Goal: Task Accomplishment & Management: Use online tool/utility

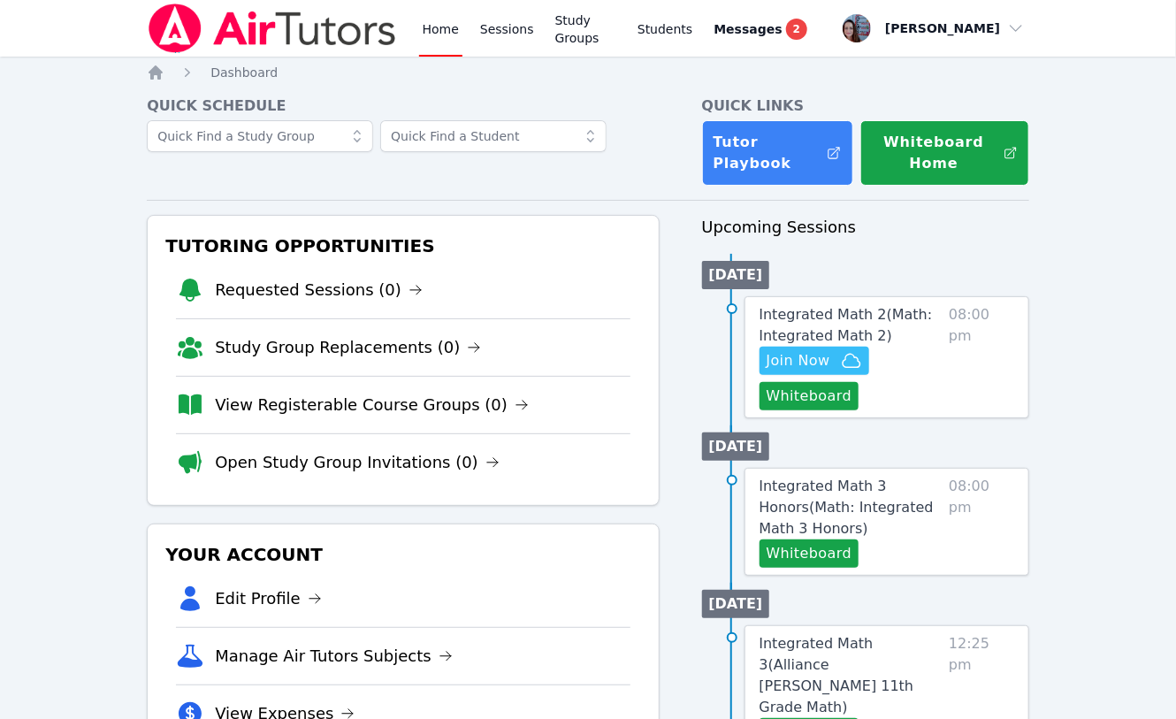
click at [830, 363] on span "Join Now" at bounding box center [813, 360] width 95 height 21
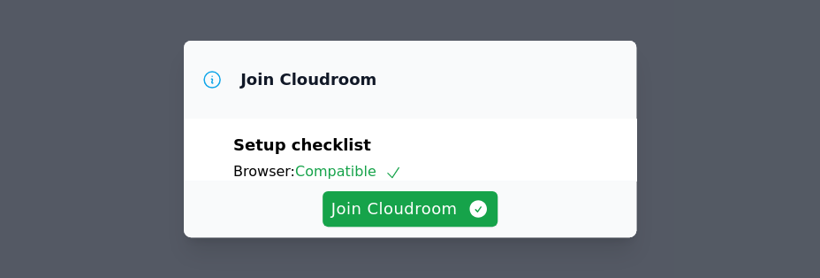
click at [388, 209] on span "Join Cloudroom" at bounding box center [410, 208] width 158 height 25
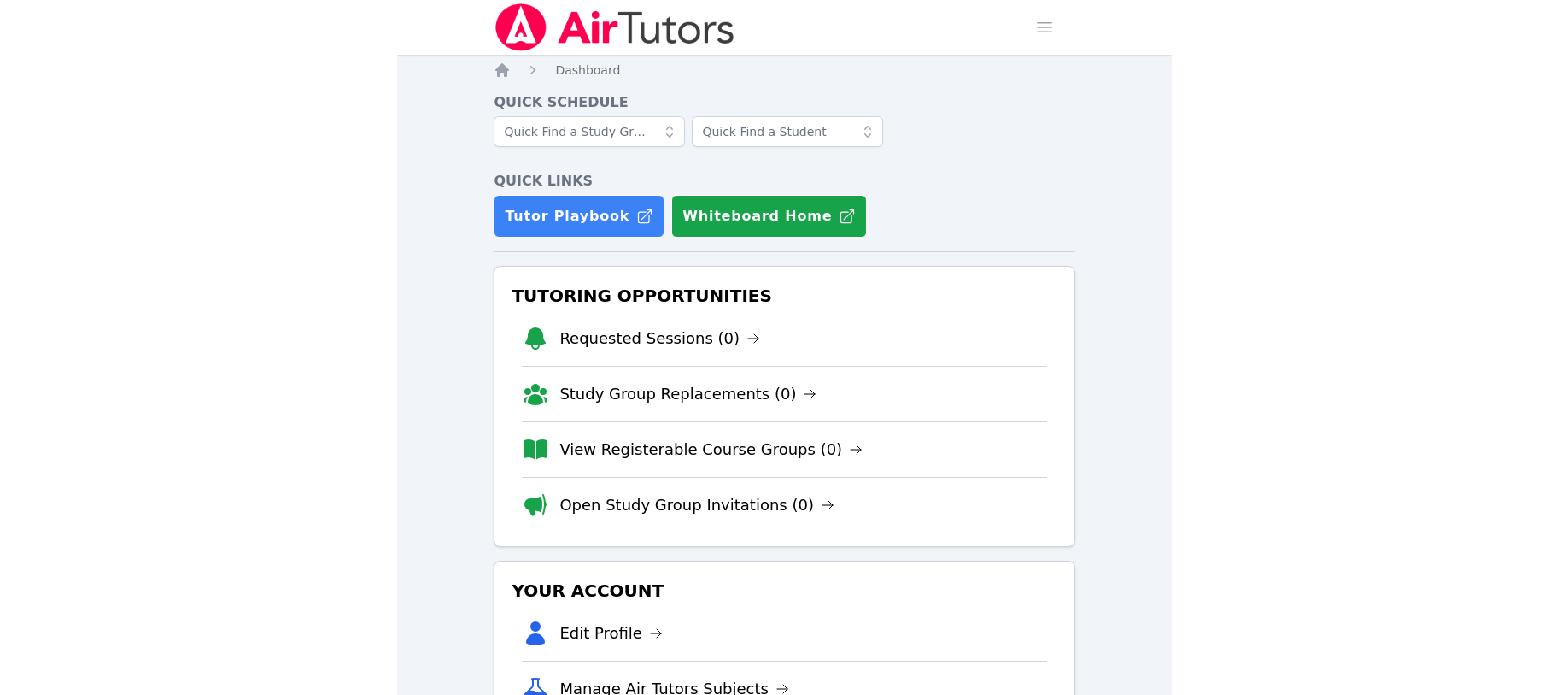
scroll to position [45, 0]
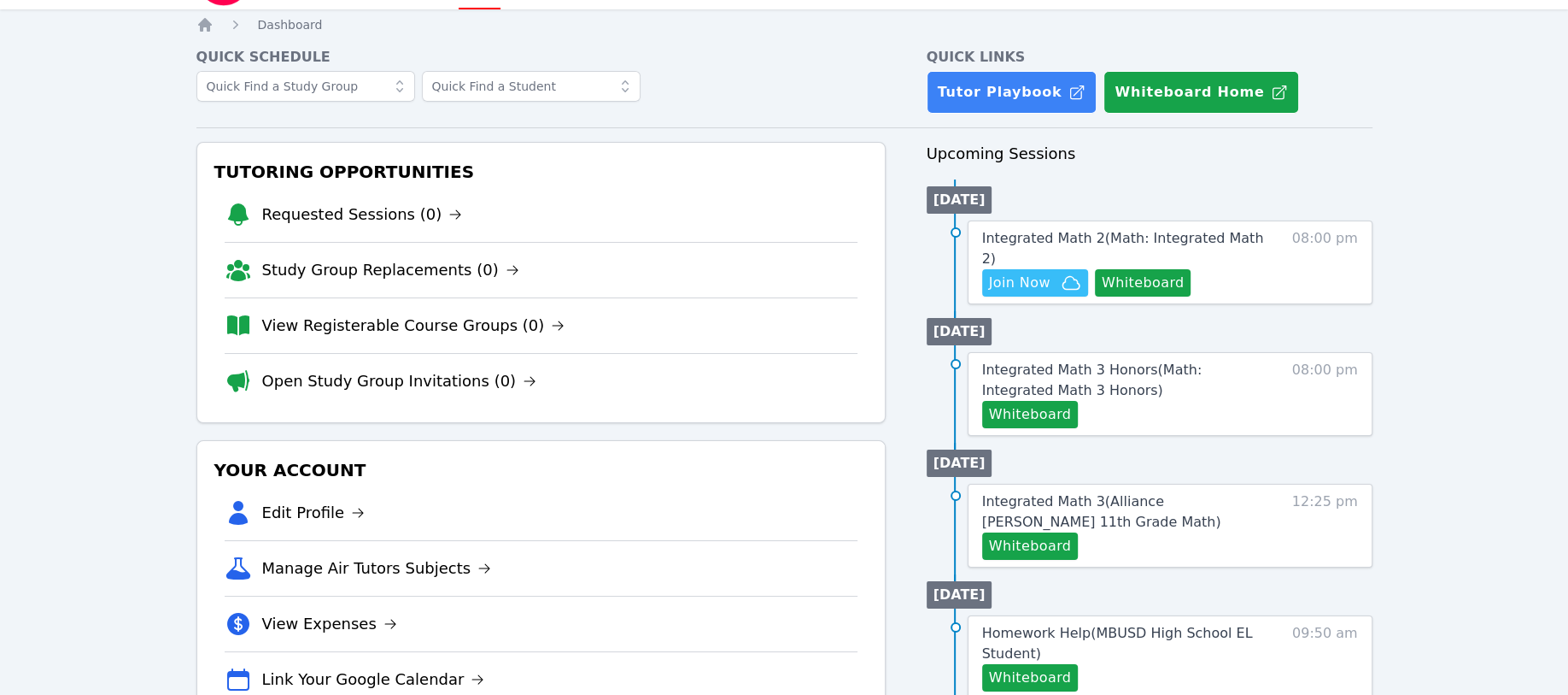
click at [655, 78] on div at bounding box center [540, 91] width 689 height 41
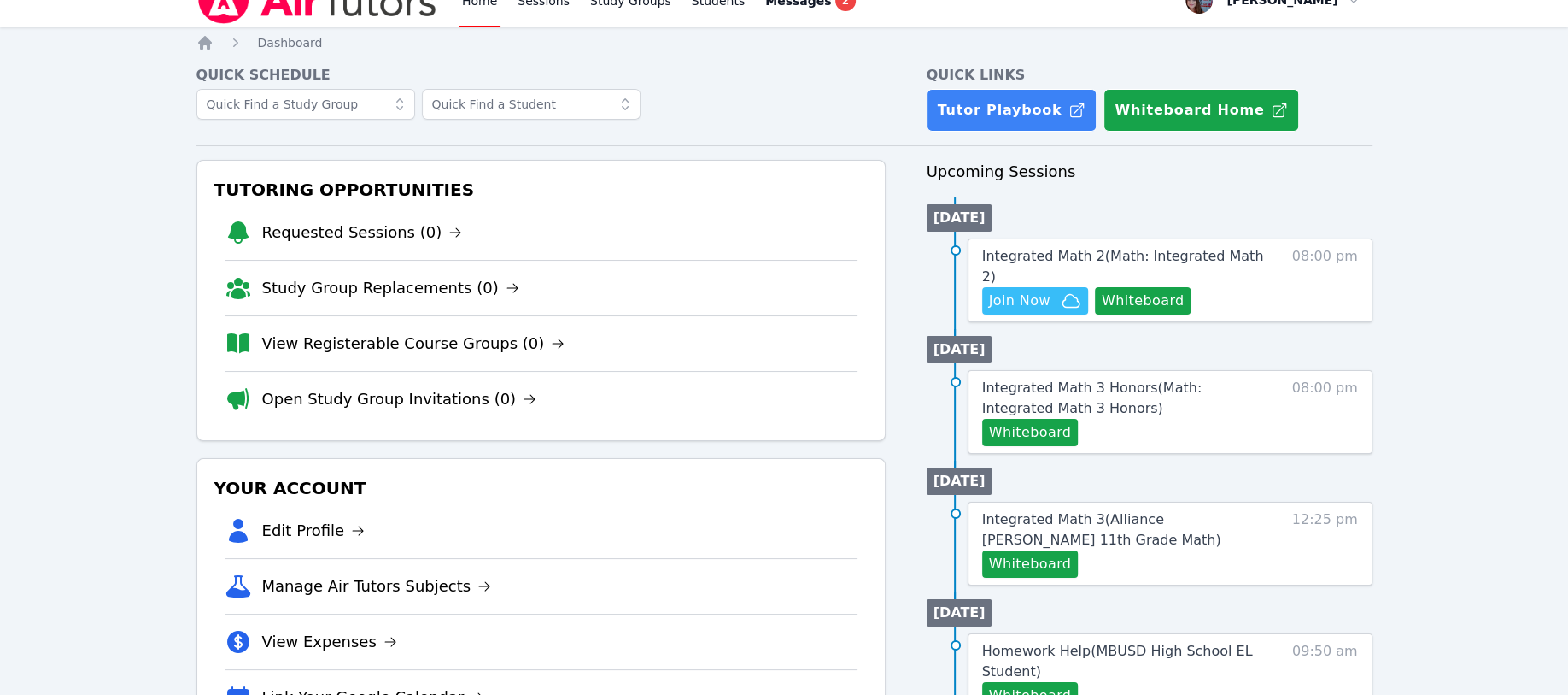
scroll to position [0, 0]
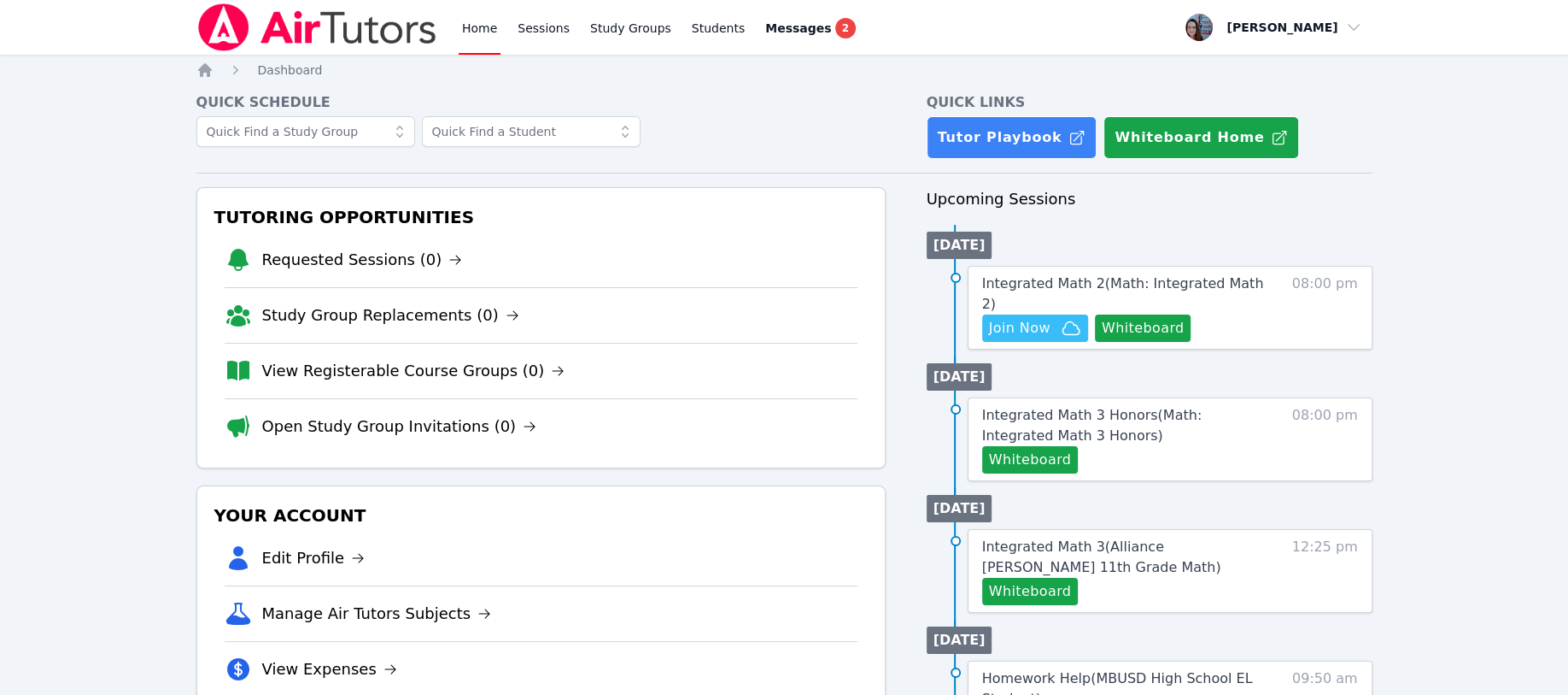
click at [768, 30] on span "Messages" at bounding box center [798, 28] width 66 height 17
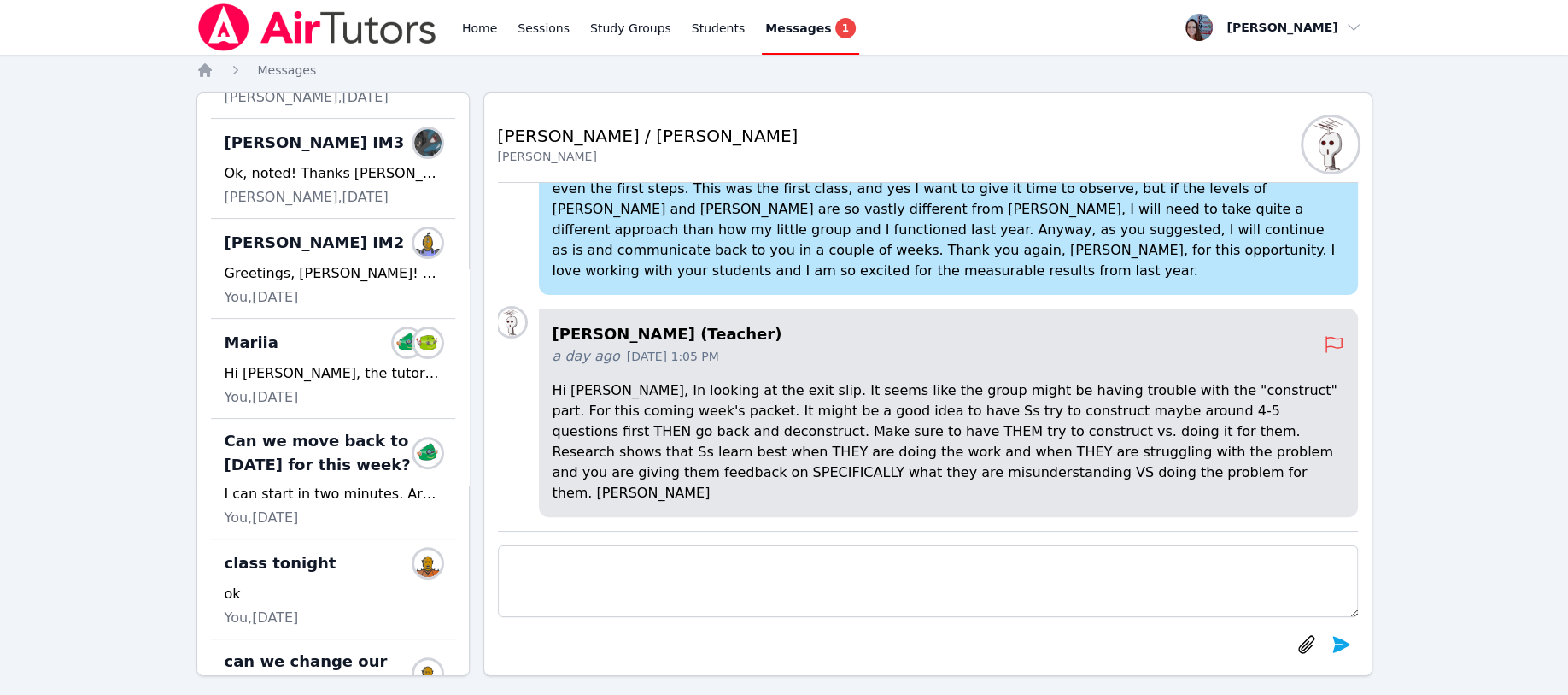
scroll to position [342, 0]
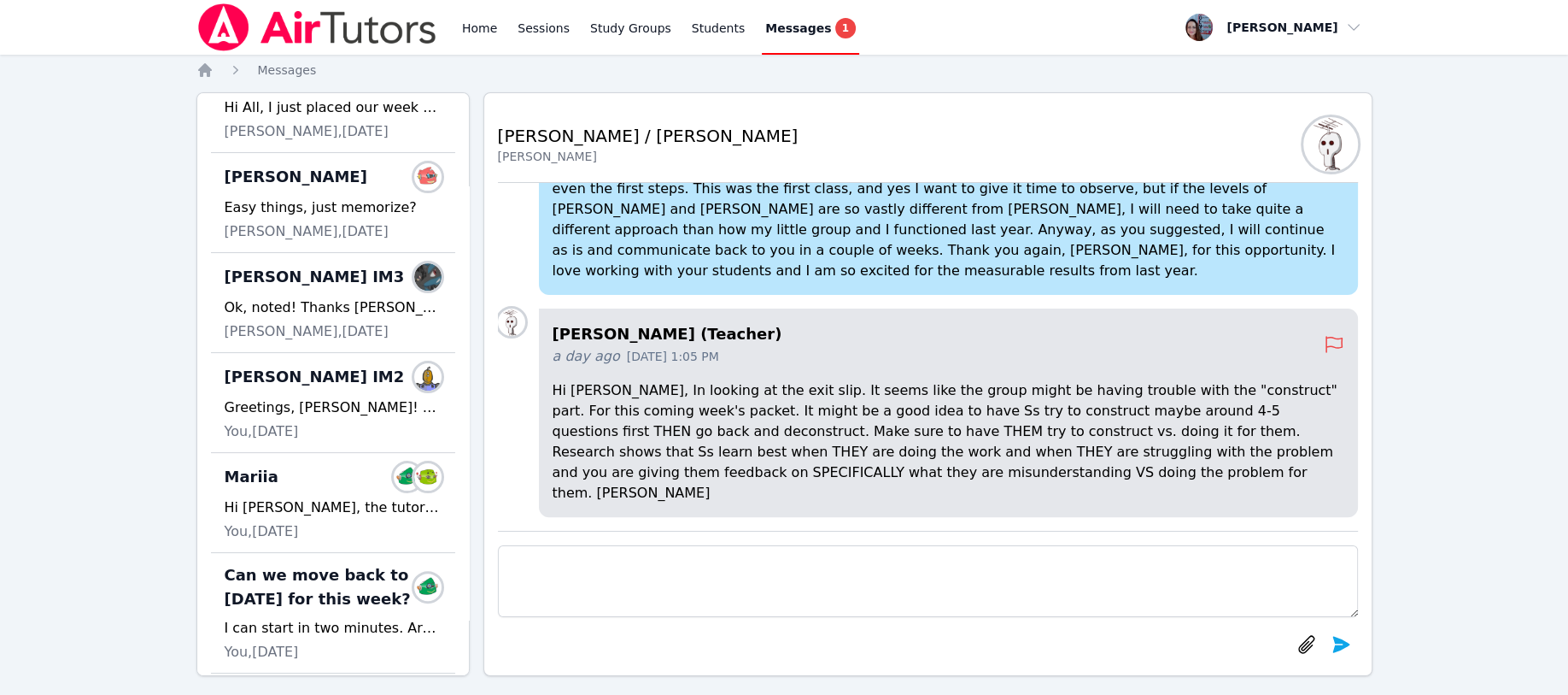
click at [296, 418] on div "Greetings, [PERSON_NAME]! This is where you can upload pictures of your homewor…" at bounding box center [332, 407] width 217 height 20
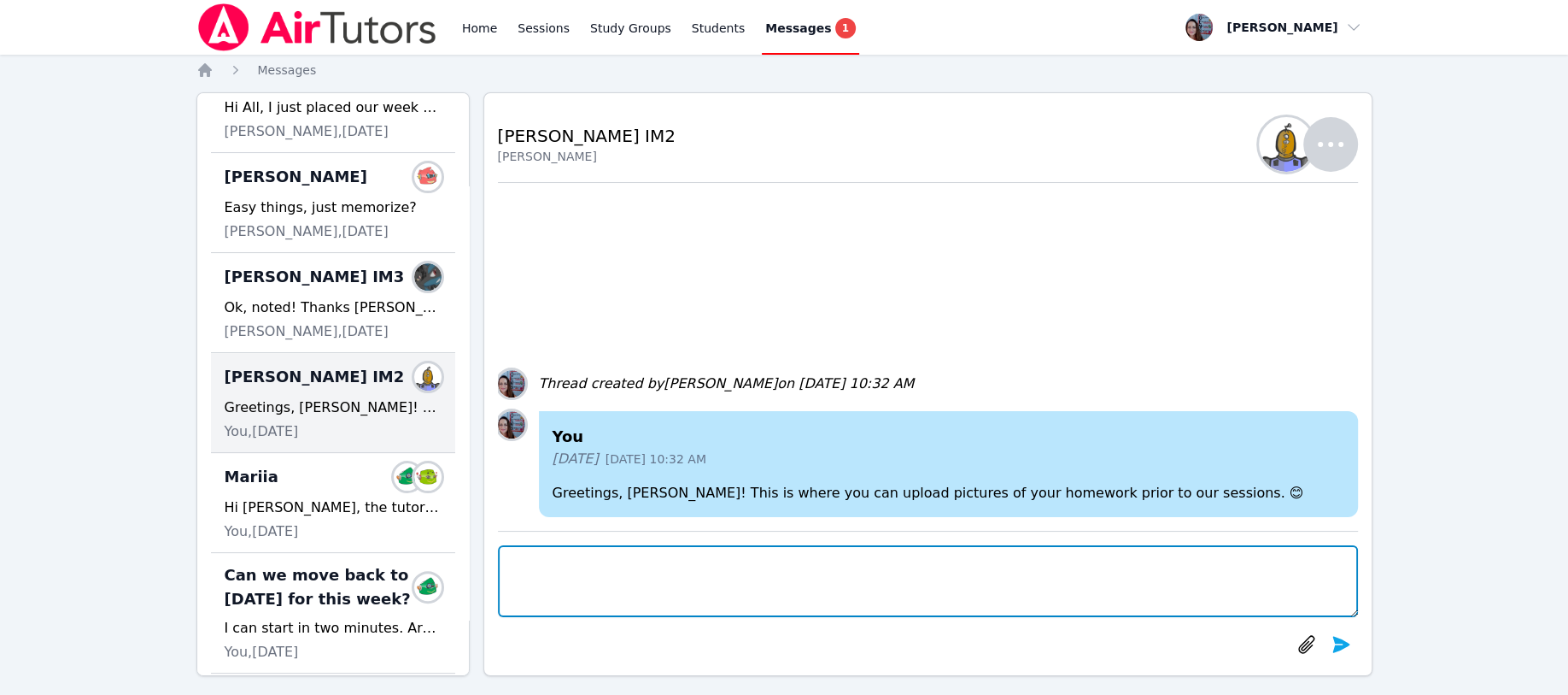
click at [556, 566] on textarea at bounding box center [927, 581] width 860 height 72
type textarea "Hi [PERSON_NAME]"
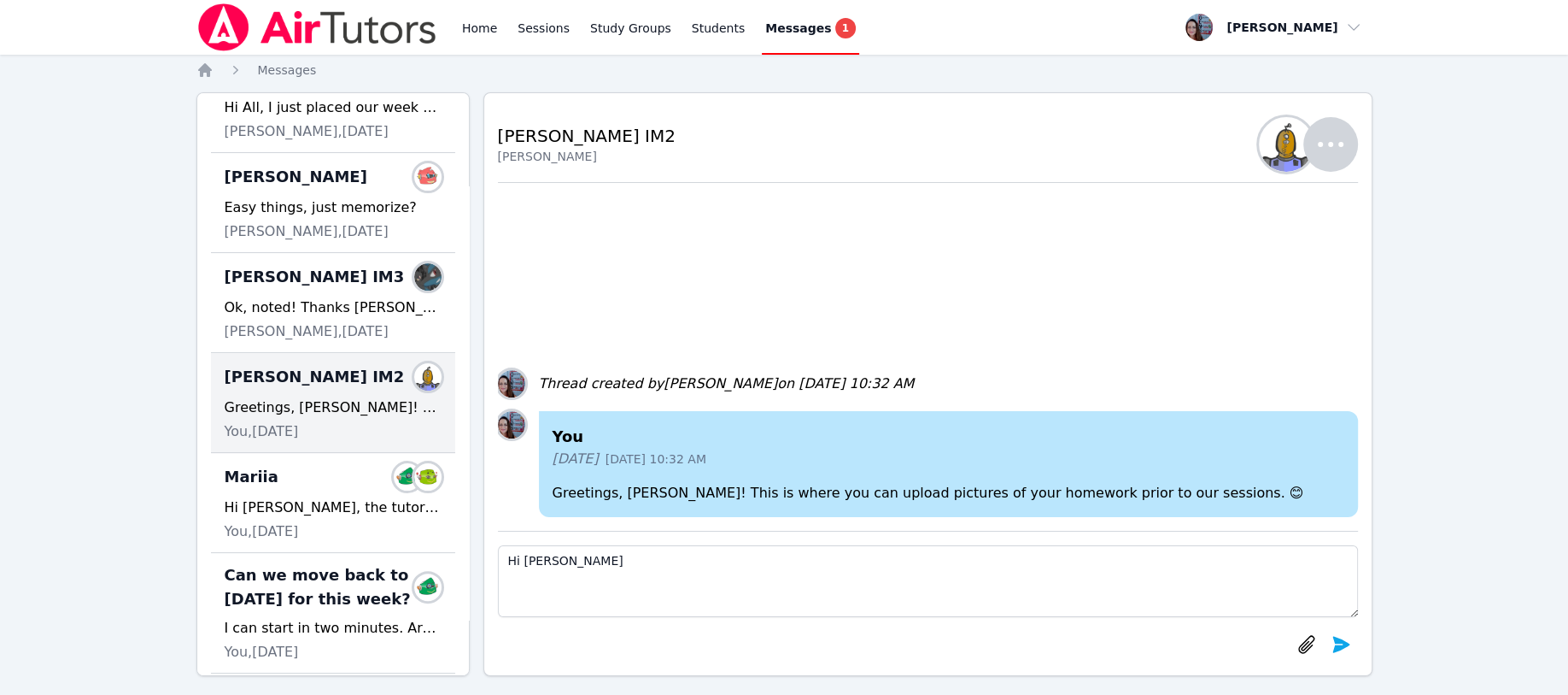
click at [774, 643] on icon "submit" at bounding box center [1340, 644] width 20 height 20
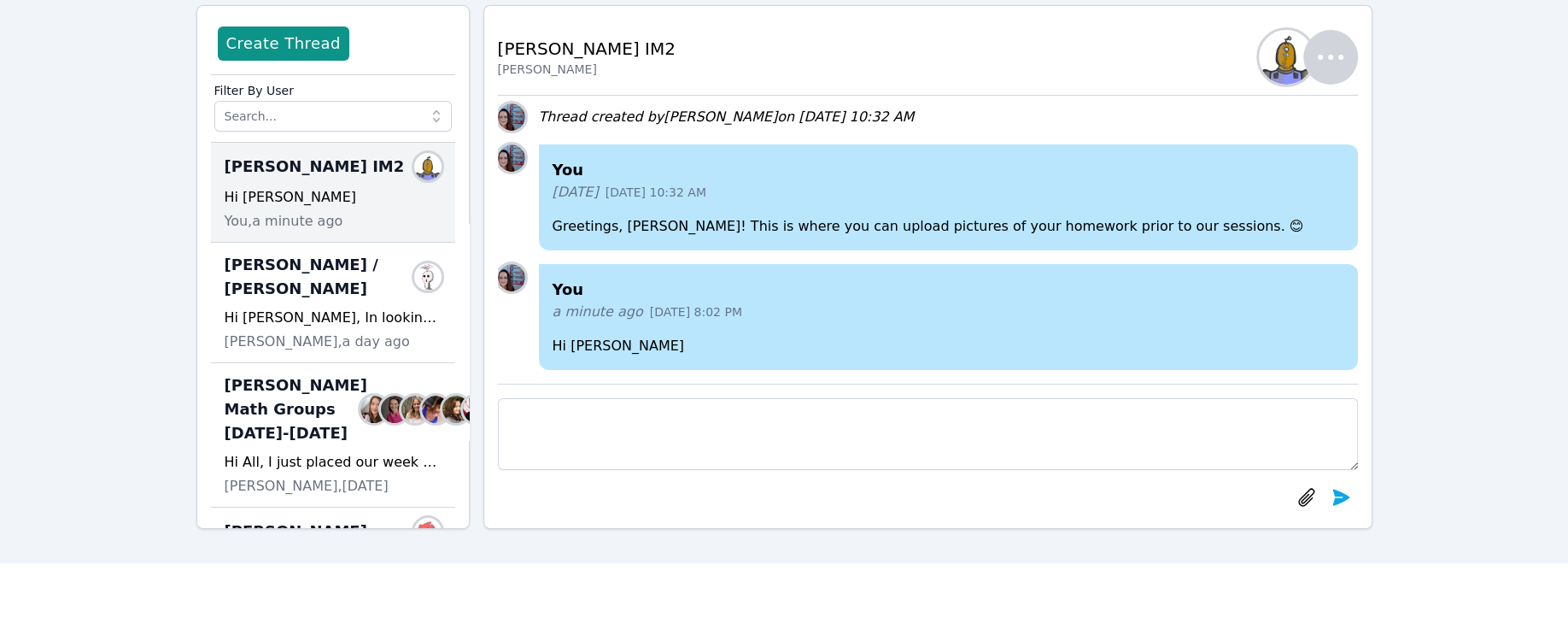
scroll to position [114, 0]
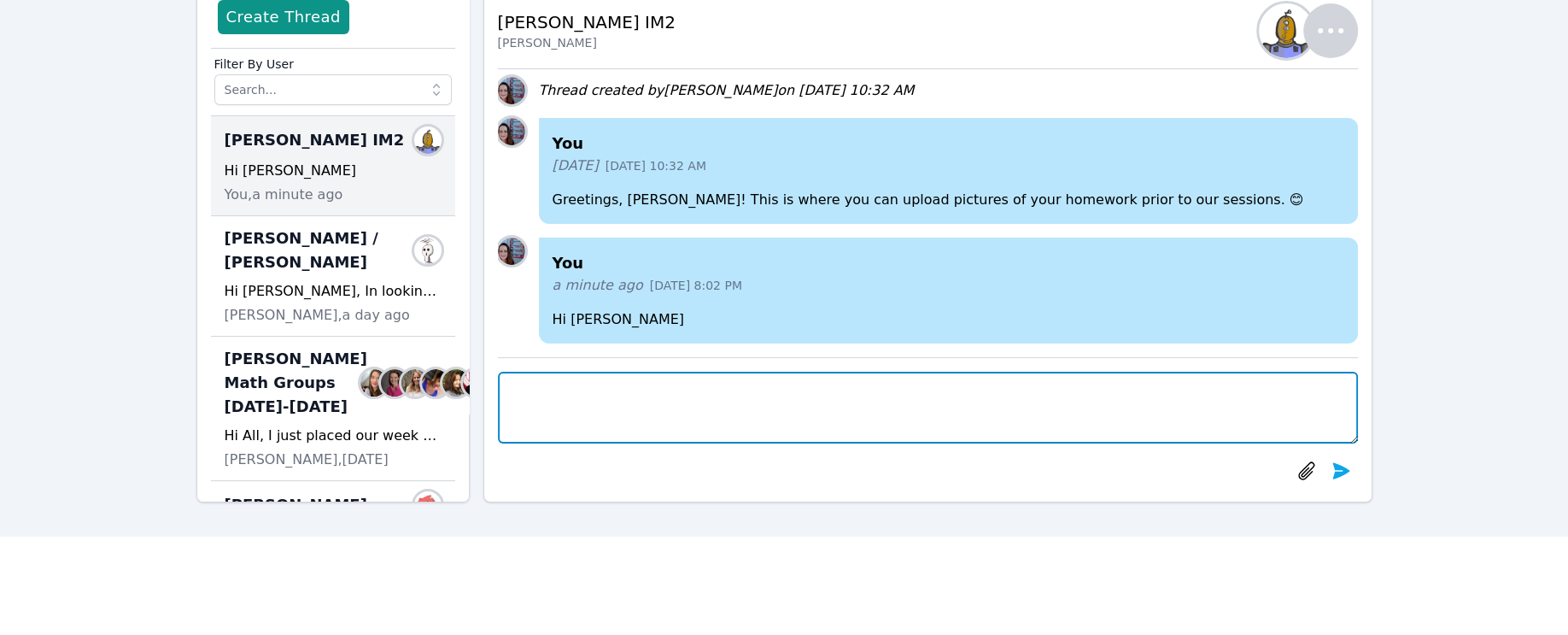
click at [533, 393] on textarea at bounding box center [927, 407] width 860 height 72
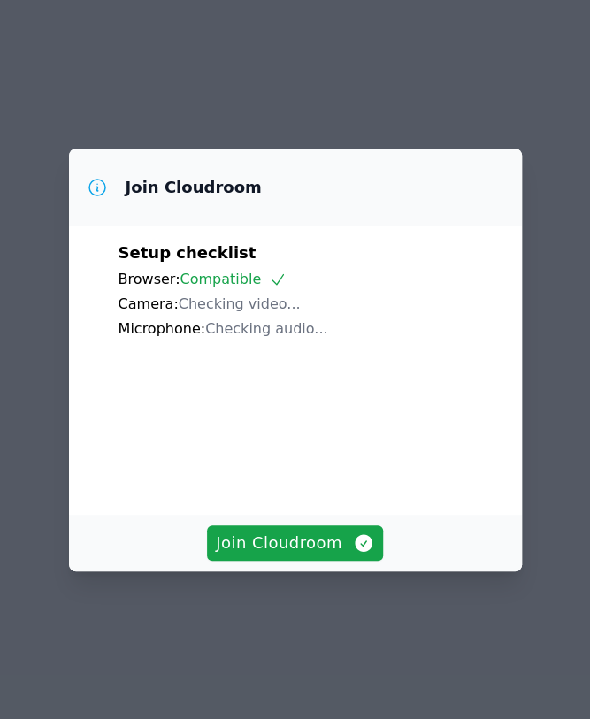
click at [270, 555] on span "Join Cloudroom" at bounding box center [295, 542] width 158 height 25
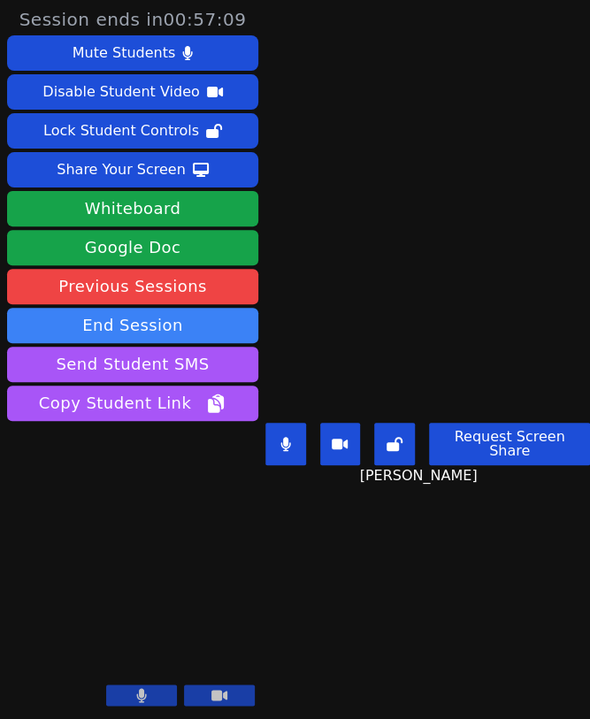
click at [126, 157] on div "Share Your Screen" at bounding box center [121, 170] width 129 height 28
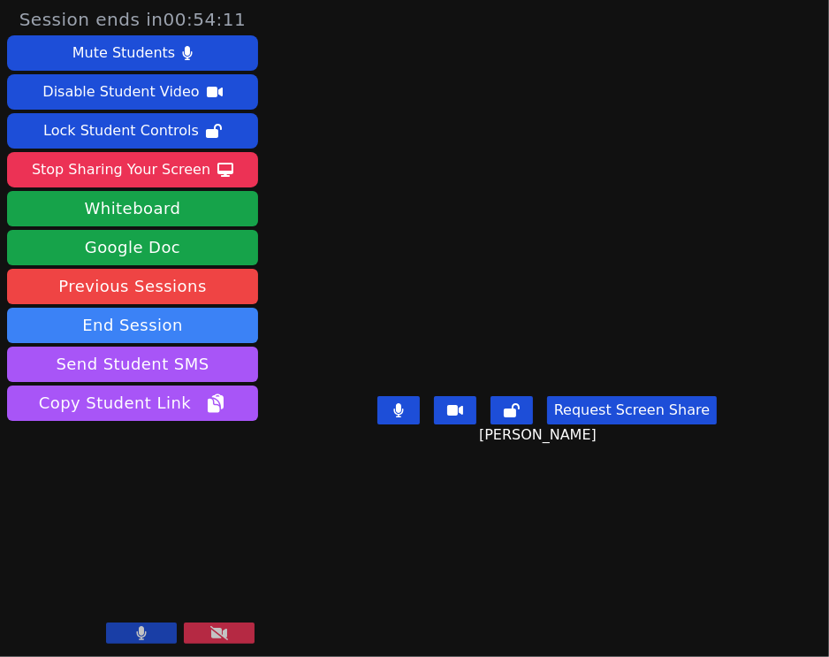
click at [95, 164] on div "Stop Sharing Your Screen" at bounding box center [121, 170] width 179 height 28
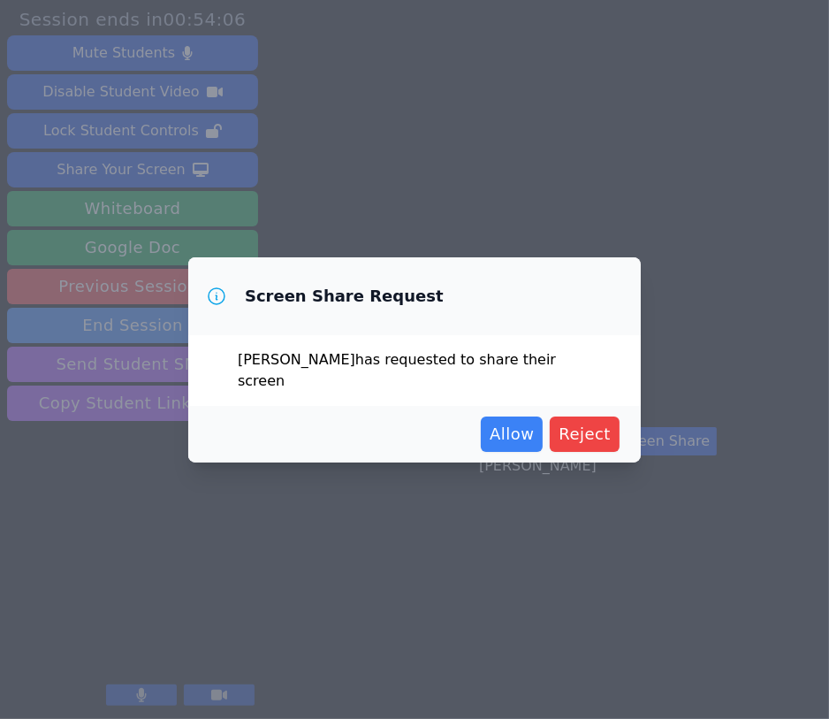
drag, startPoint x: 514, startPoint y: 427, endPoint x: 508, endPoint y: 437, distance: 11.1
click at [512, 428] on span "Allow" at bounding box center [512, 434] width 44 height 25
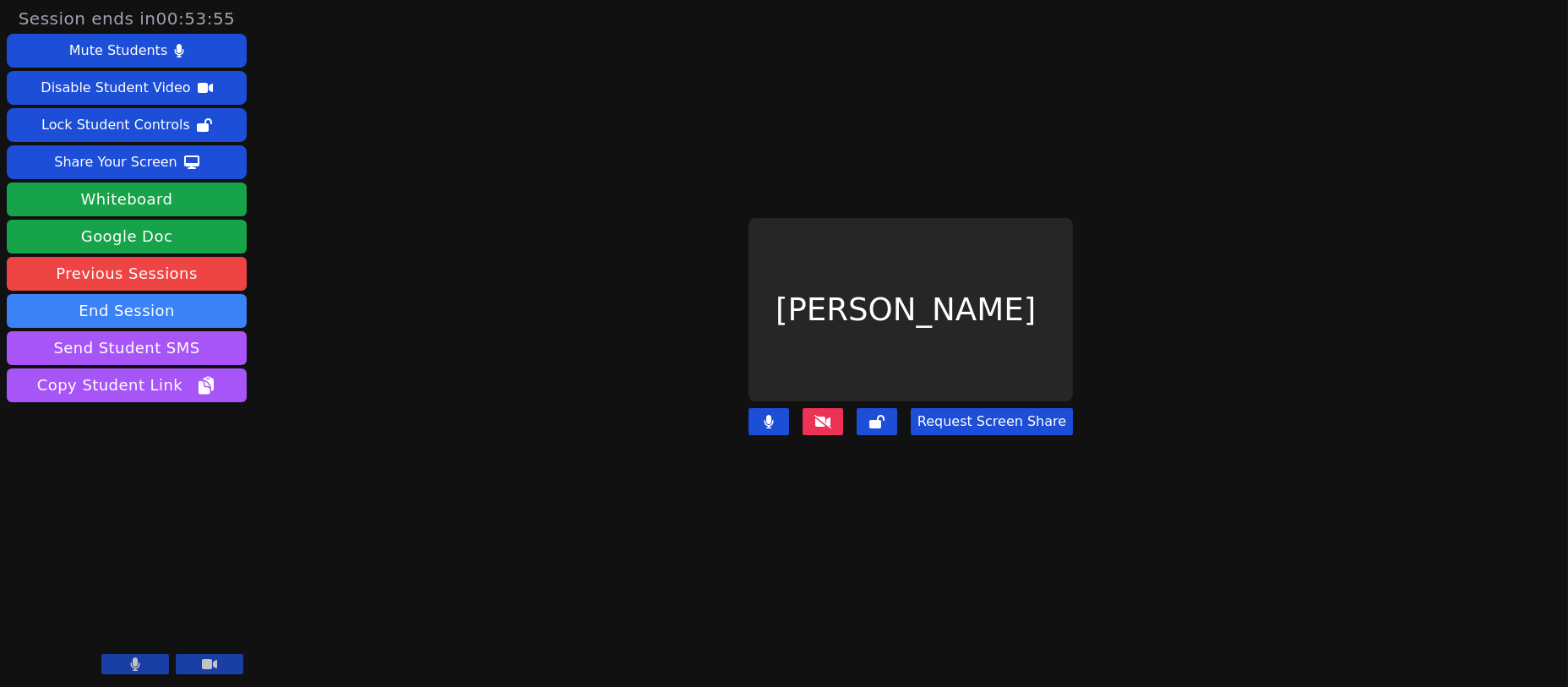
click at [563, 415] on icon at bounding box center [823, 421] width 17 height 13
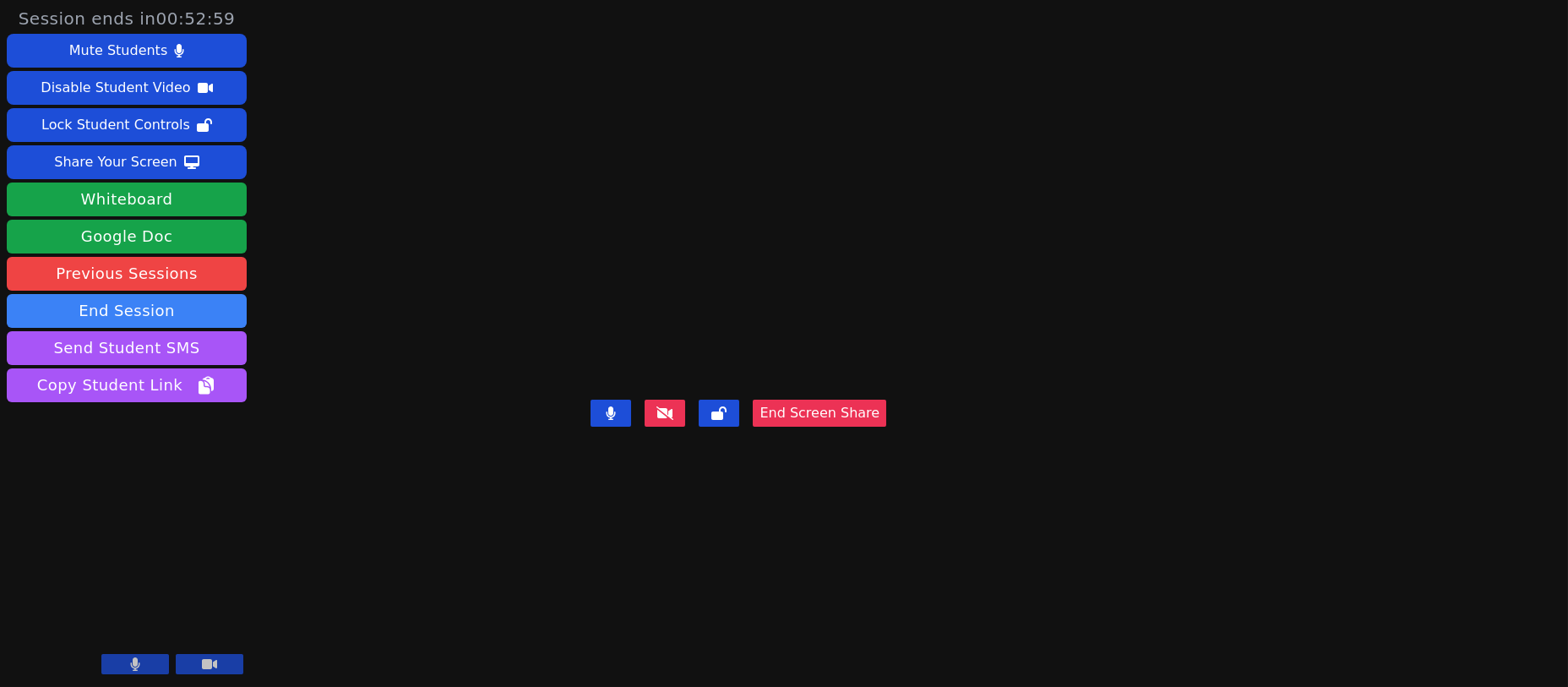
click at [563, 226] on video at bounding box center [738, 310] width 253 height 166
click at [122, 302] on button "End Session" at bounding box center [126, 311] width 240 height 33
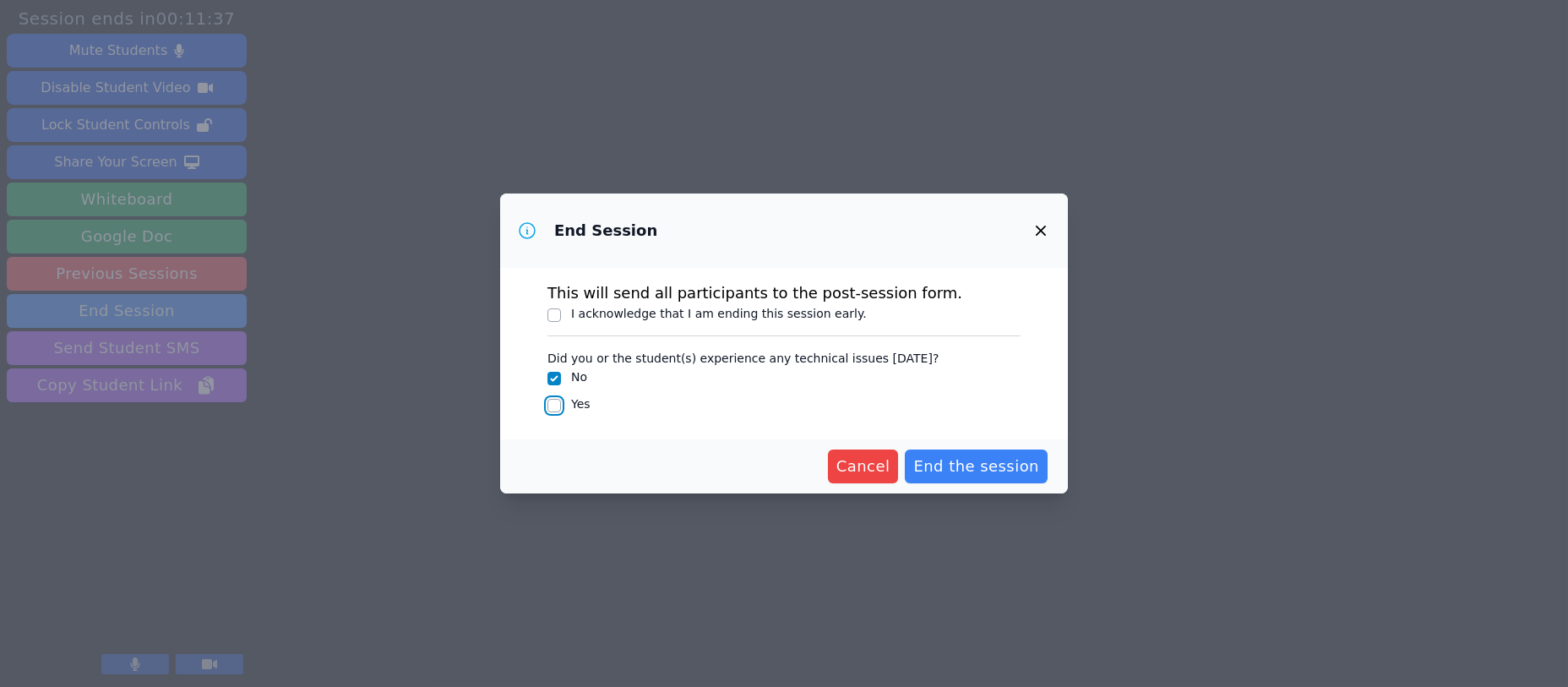
click at [549, 404] on input "Yes" at bounding box center [555, 405] width 13 height 13
checkbox input "true"
checkbox input "false"
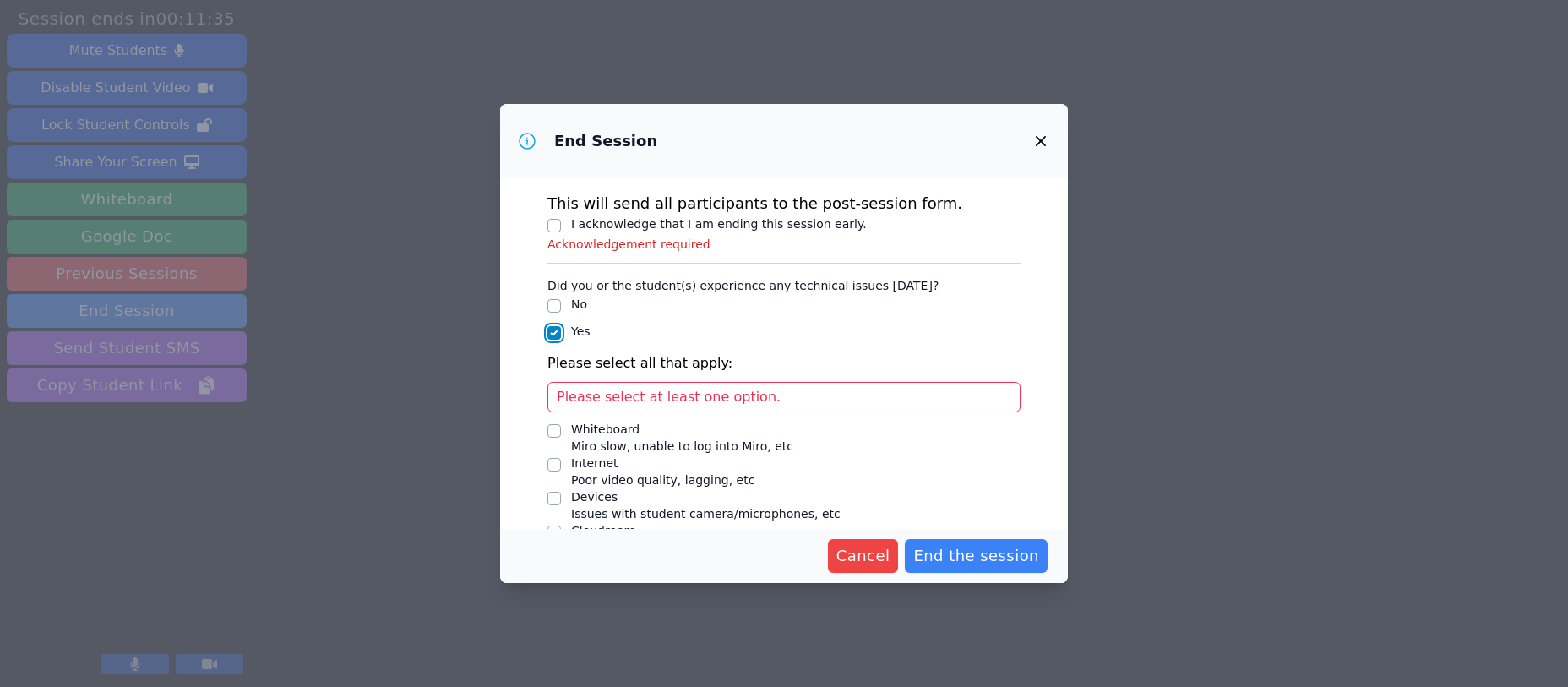
scroll to position [67, 0]
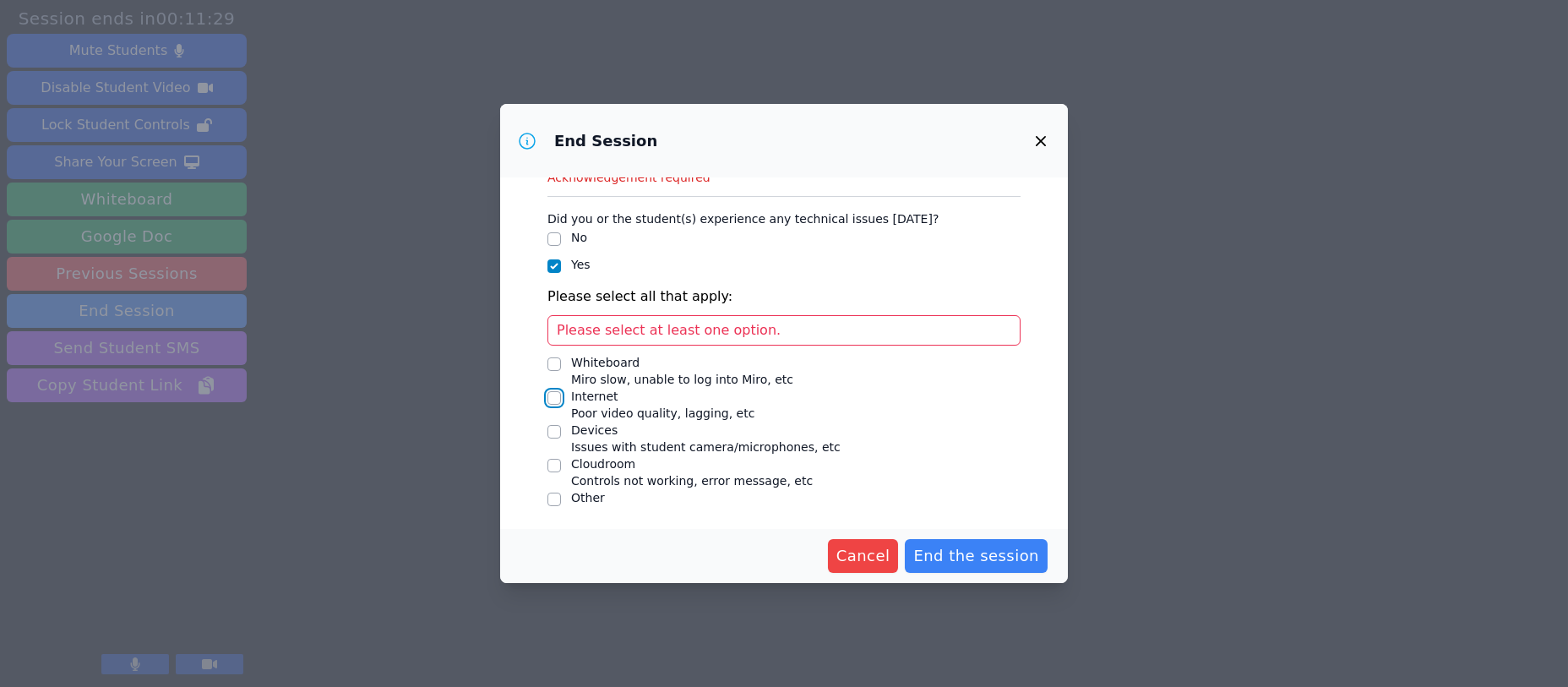
click at [548, 397] on input "Internet Poor video quality, lagging, etc" at bounding box center [555, 397] width 13 height 13
checkbox input "true"
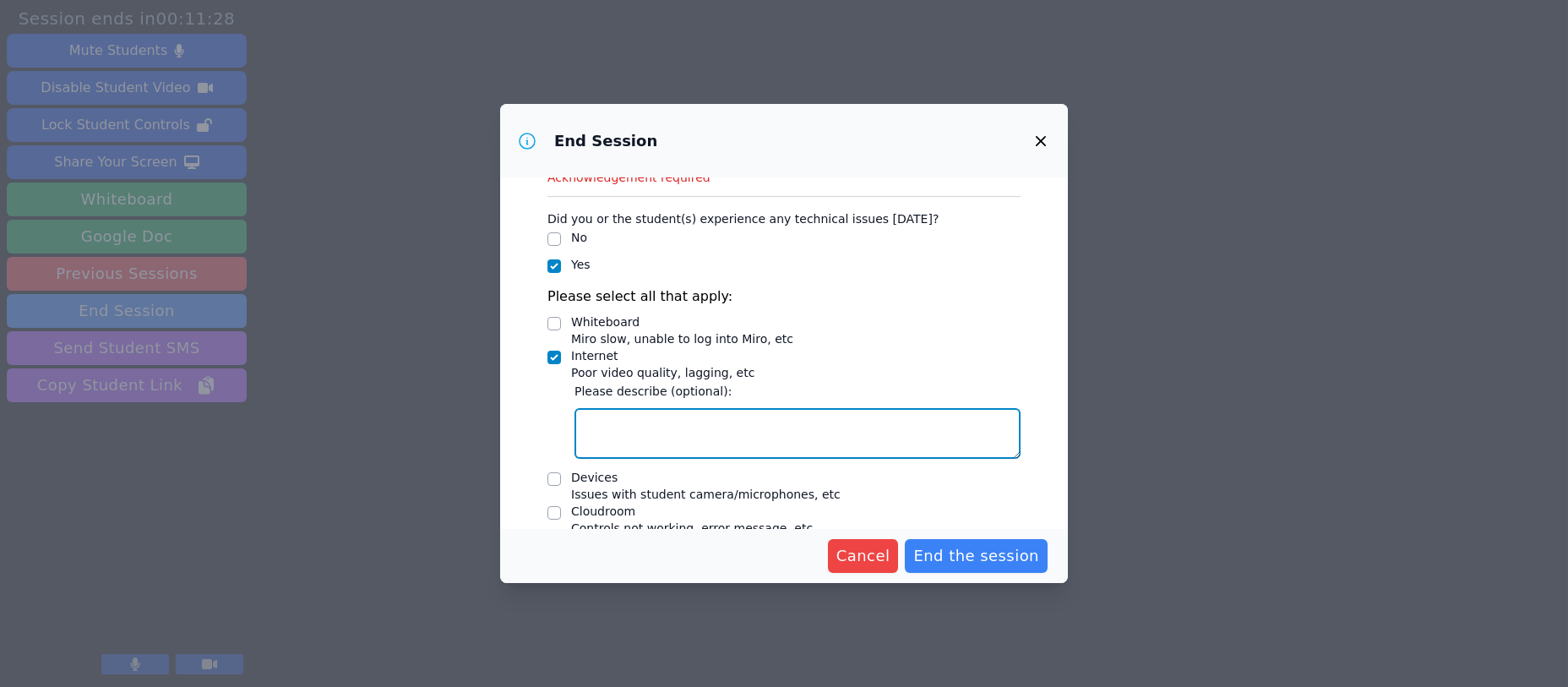
drag, startPoint x: 613, startPoint y: 421, endPoint x: 604, endPoint y: 419, distance: 9.2
click at [563, 419] on textarea "Internet Poor video quality, lagging, etc" at bounding box center [797, 433] width 446 height 51
type textarea "Student's internet was lagging"
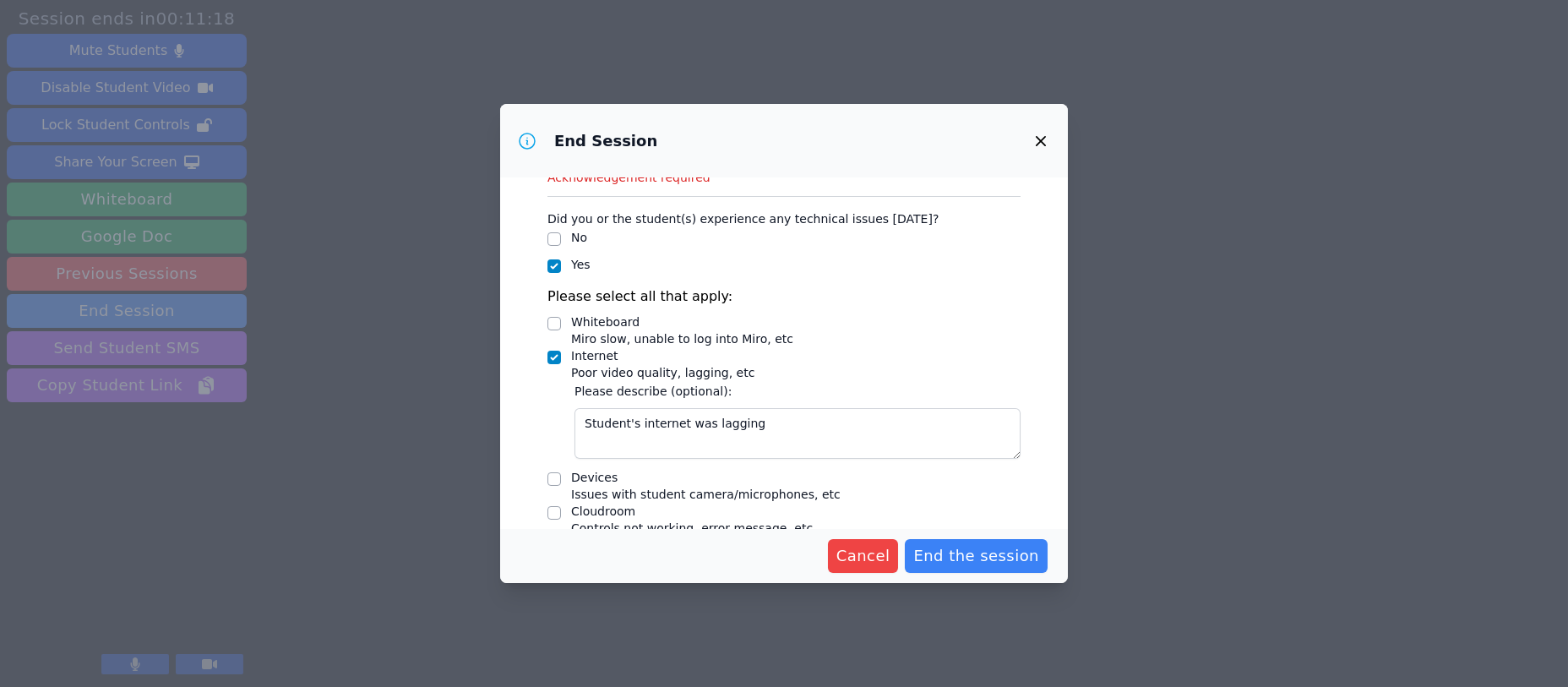
click at [563, 544] on span "End the session" at bounding box center [976, 555] width 126 height 24
click at [563, 549] on span "End the session" at bounding box center [976, 555] width 126 height 24
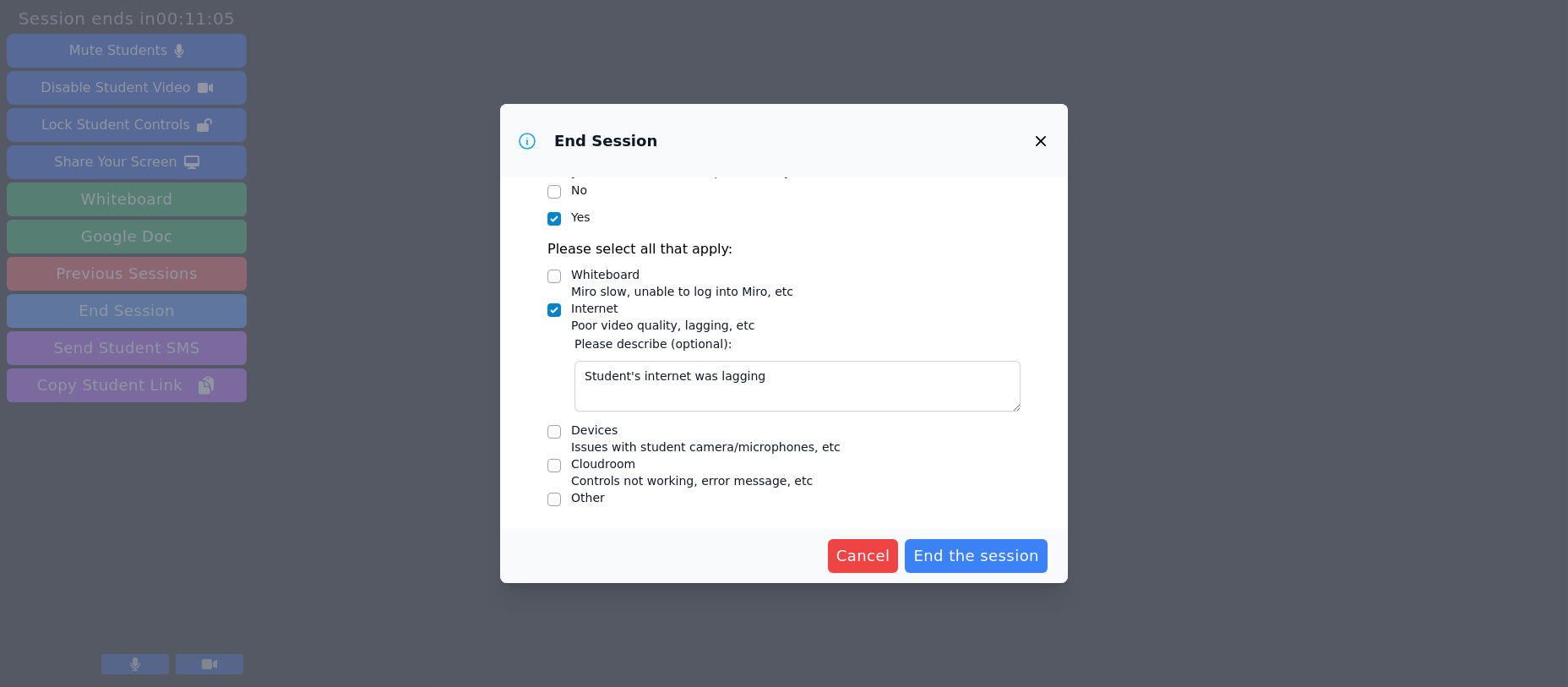
click at [563, 556] on button "End the session" at bounding box center [976, 555] width 142 height 33
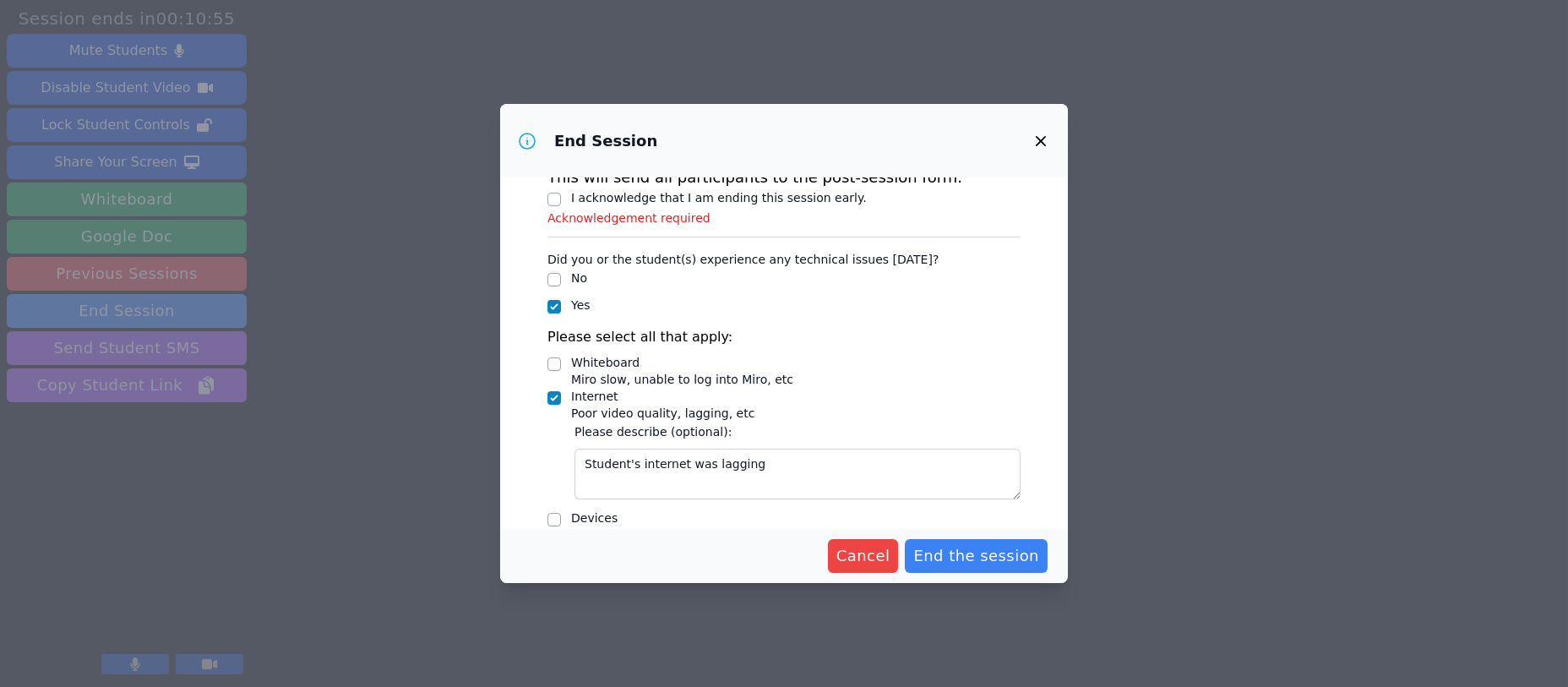
scroll to position [0, 0]
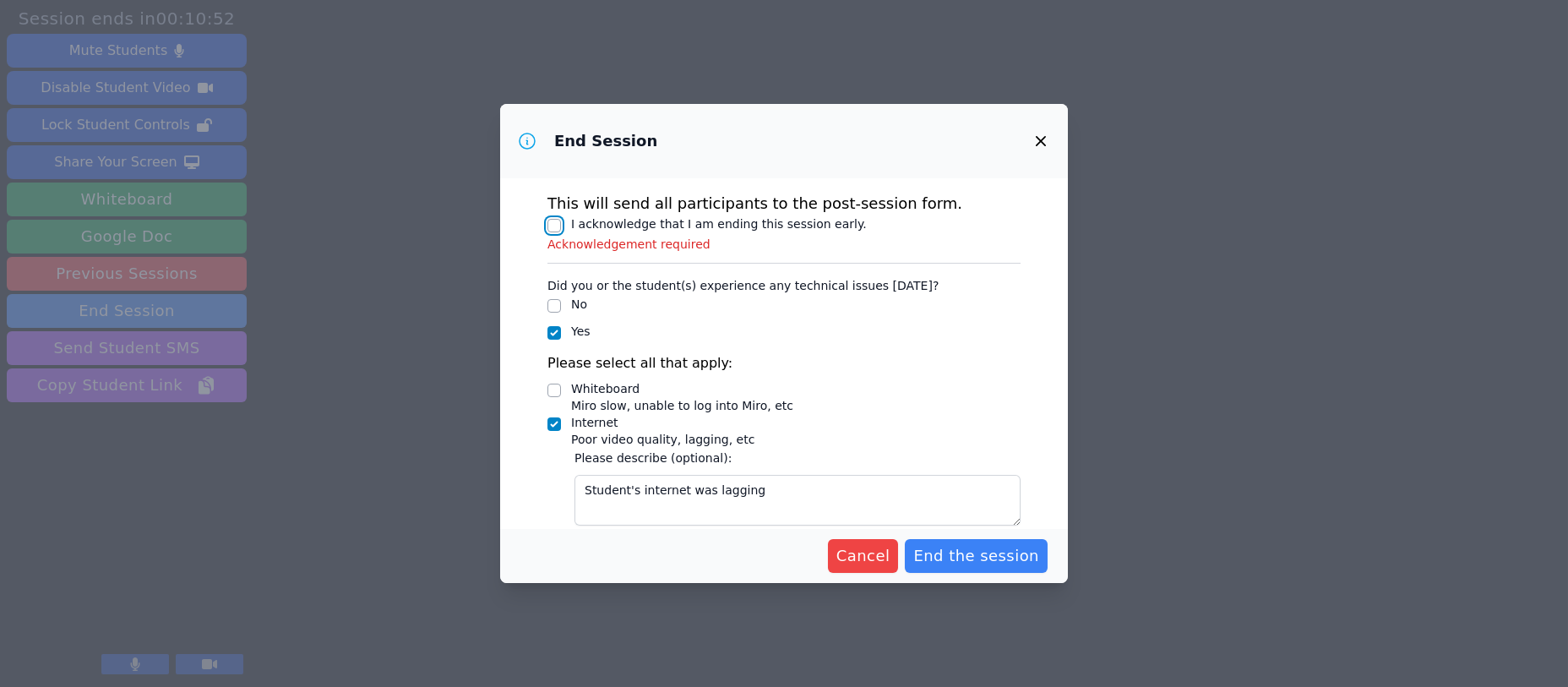
click at [550, 227] on input "I acknowledge that I am ending this session early." at bounding box center [555, 225] width 13 height 13
checkbox input "true"
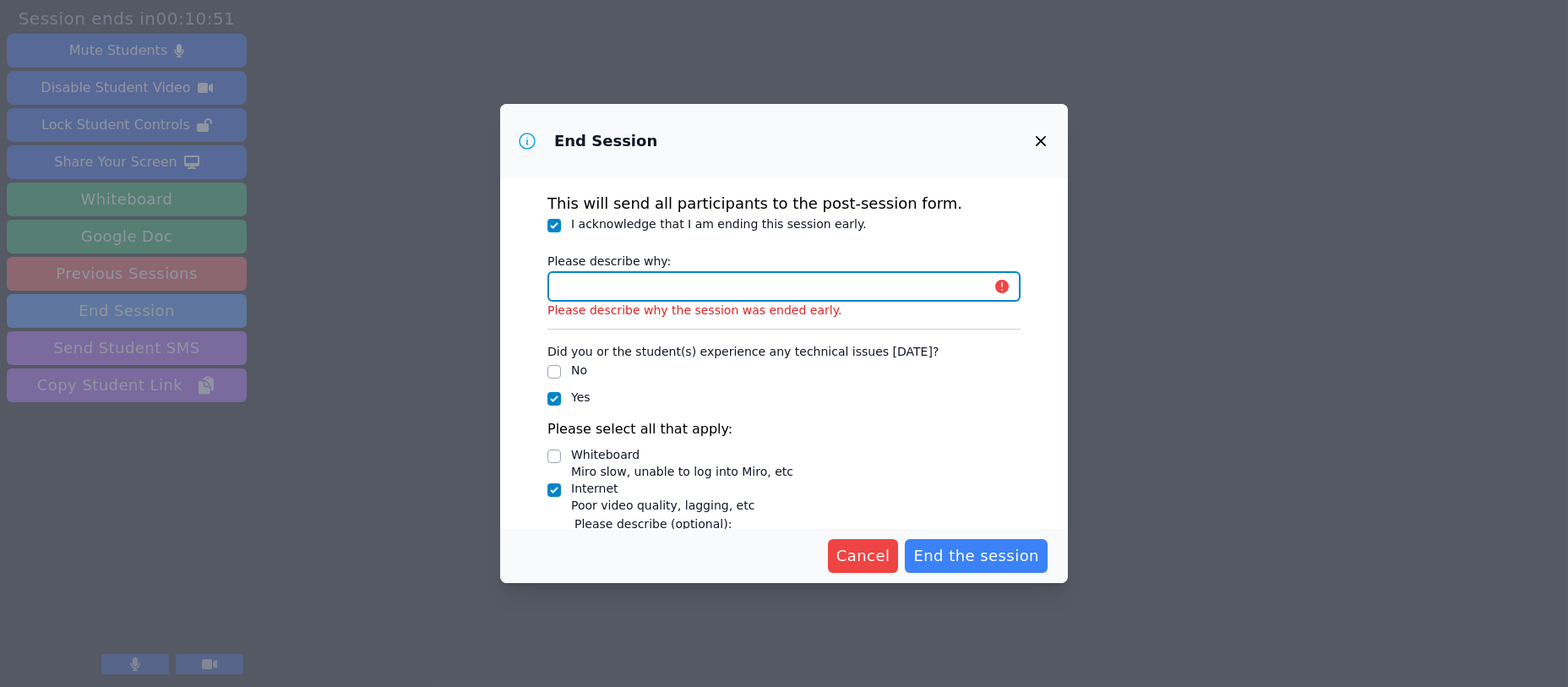
click at [563, 285] on input "Please describe why:" at bounding box center [784, 287] width 473 height 31
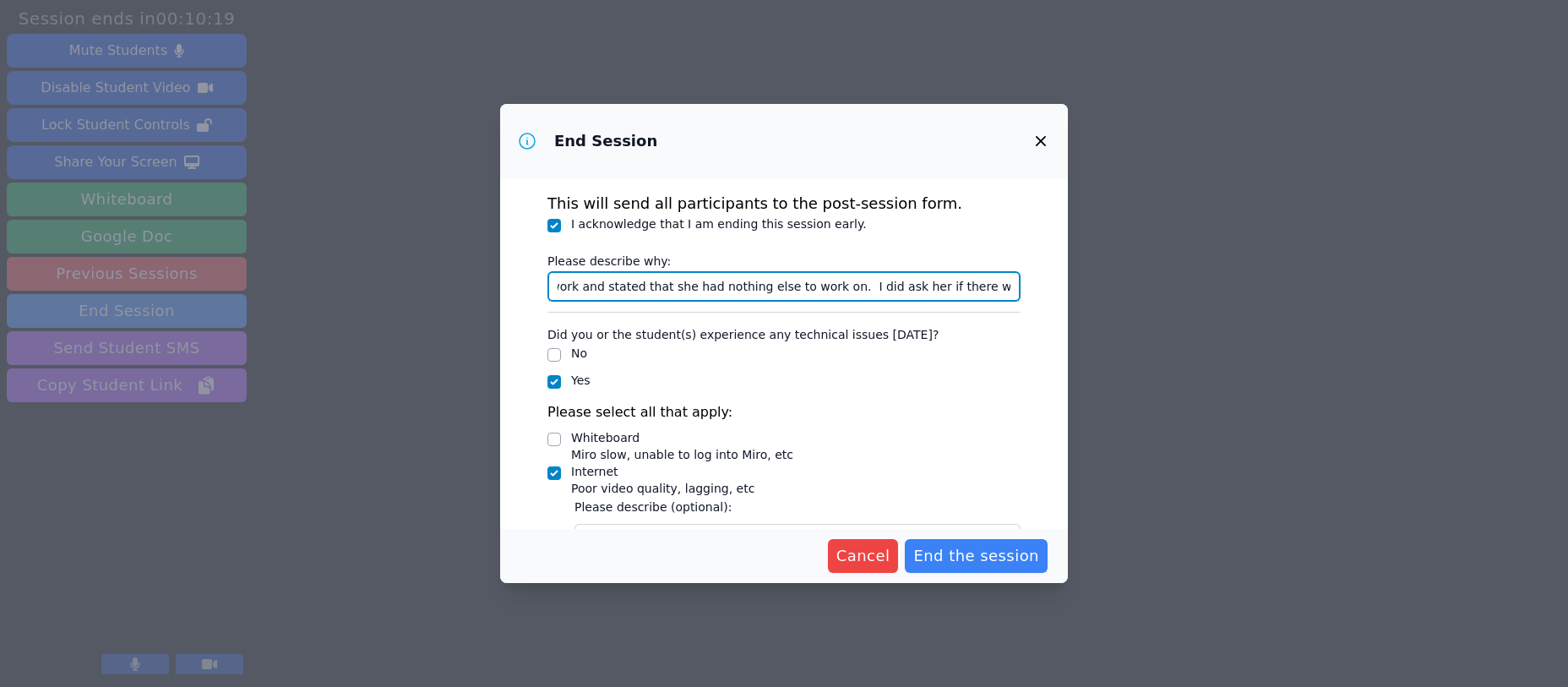
scroll to position [0, 167]
type input "Student was finished with work and stated that she had nothing else to work on.…"
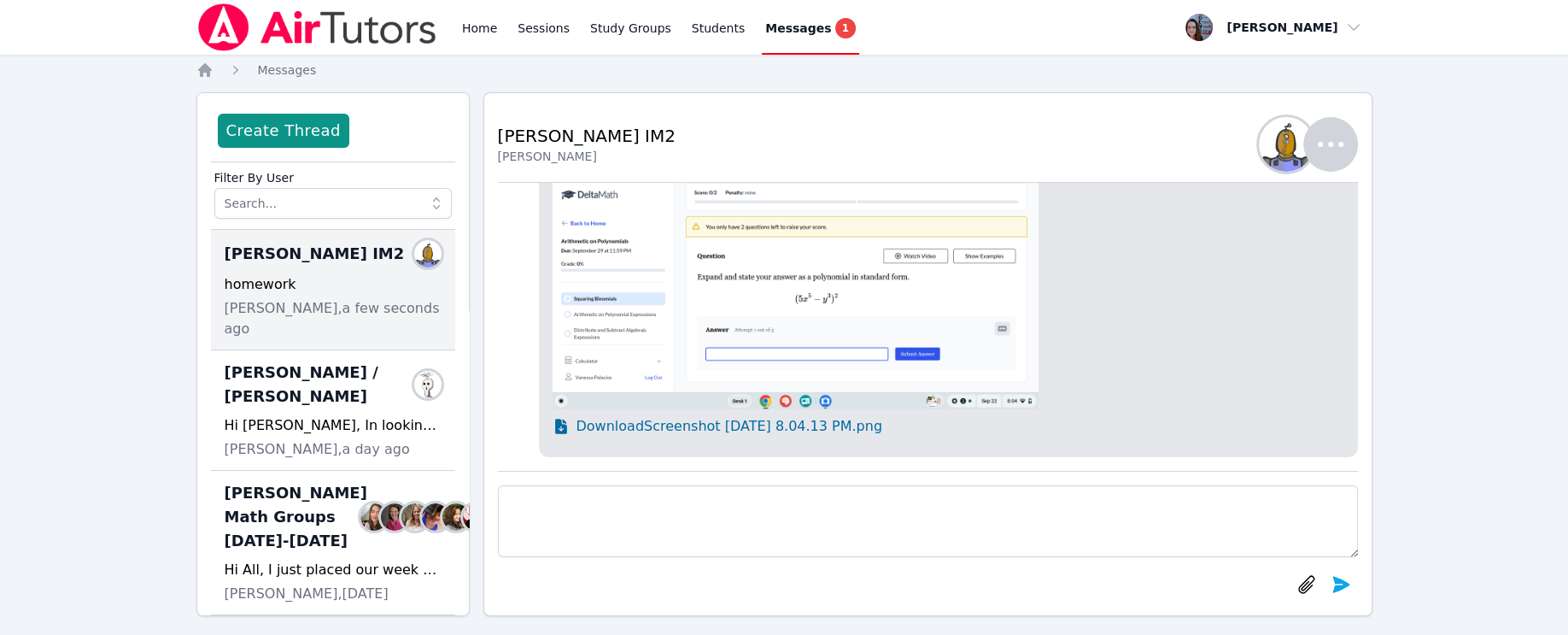
click at [736, 421] on span "Download Screenshot 2025-09-22 8.04.13 PM.png" at bounding box center [729, 425] width 306 height 20
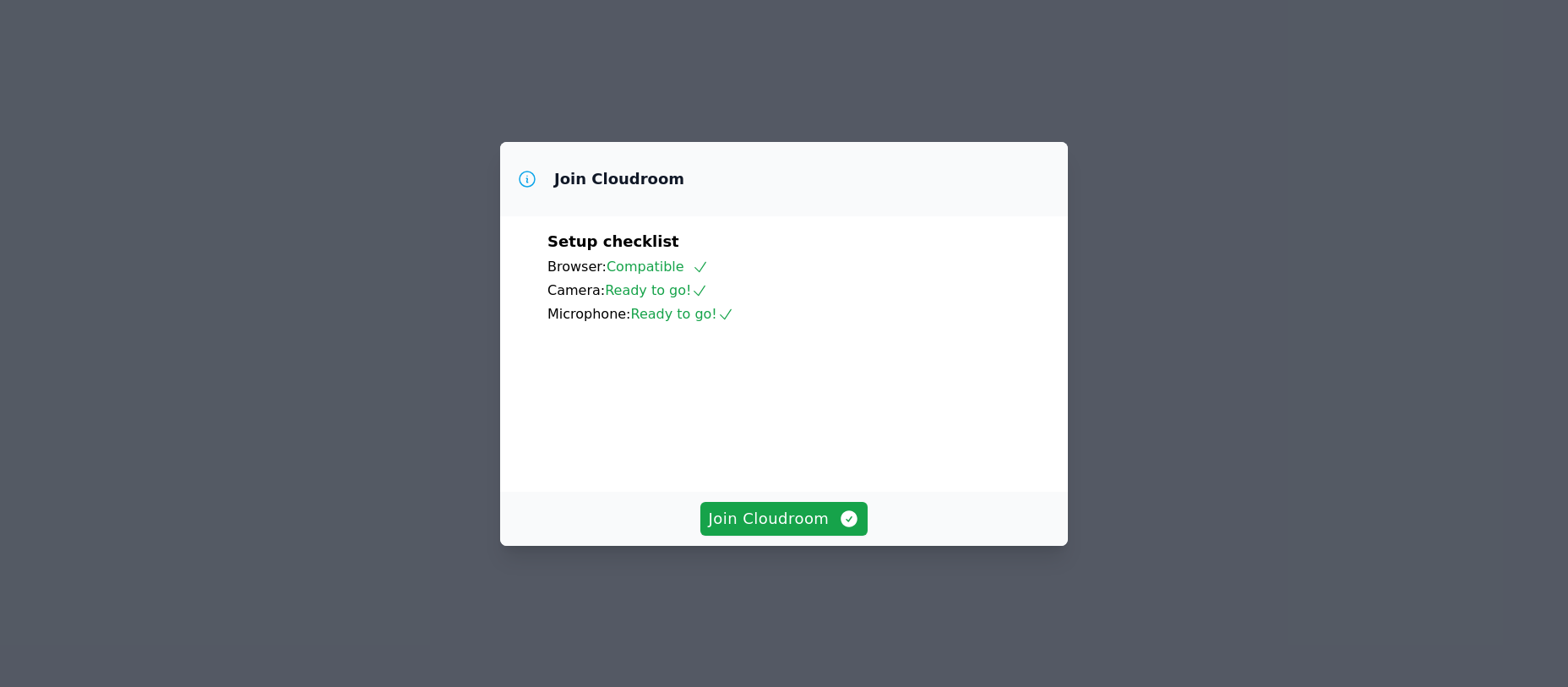
click at [720, 530] on span "Join Cloudroom" at bounding box center [785, 518] width 151 height 24
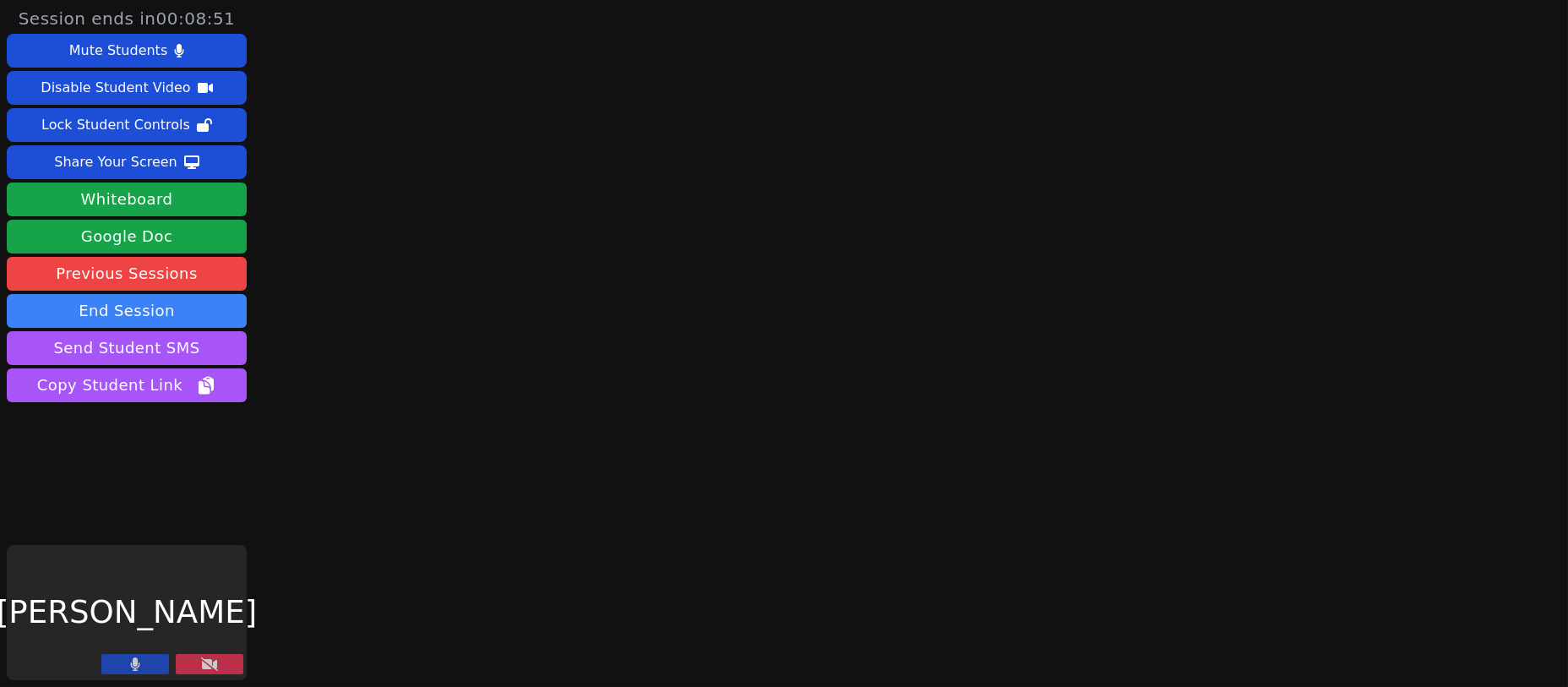
click at [129, 307] on button "End Session" at bounding box center [126, 311] width 240 height 33
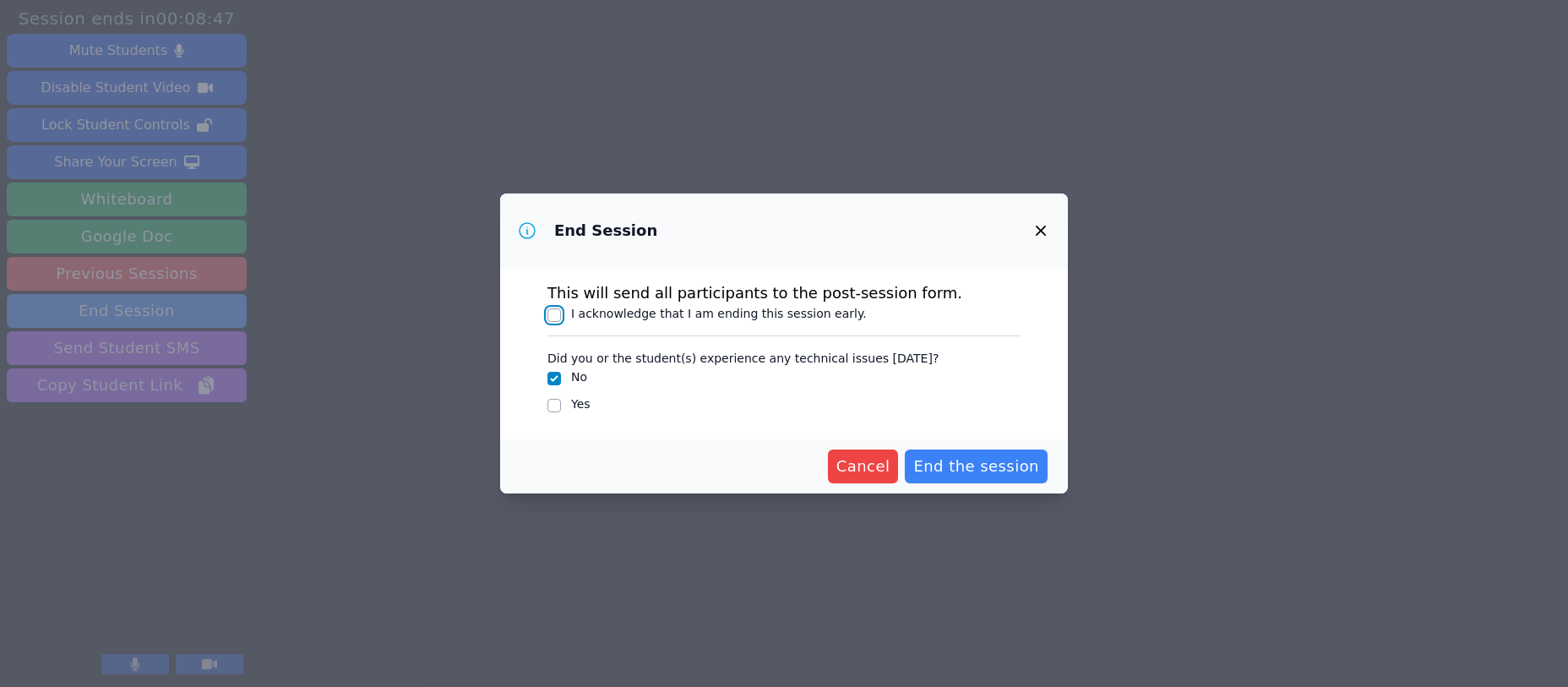
click at [550, 317] on input "I acknowledge that I am ending this session early." at bounding box center [555, 315] width 13 height 13
checkbox input "true"
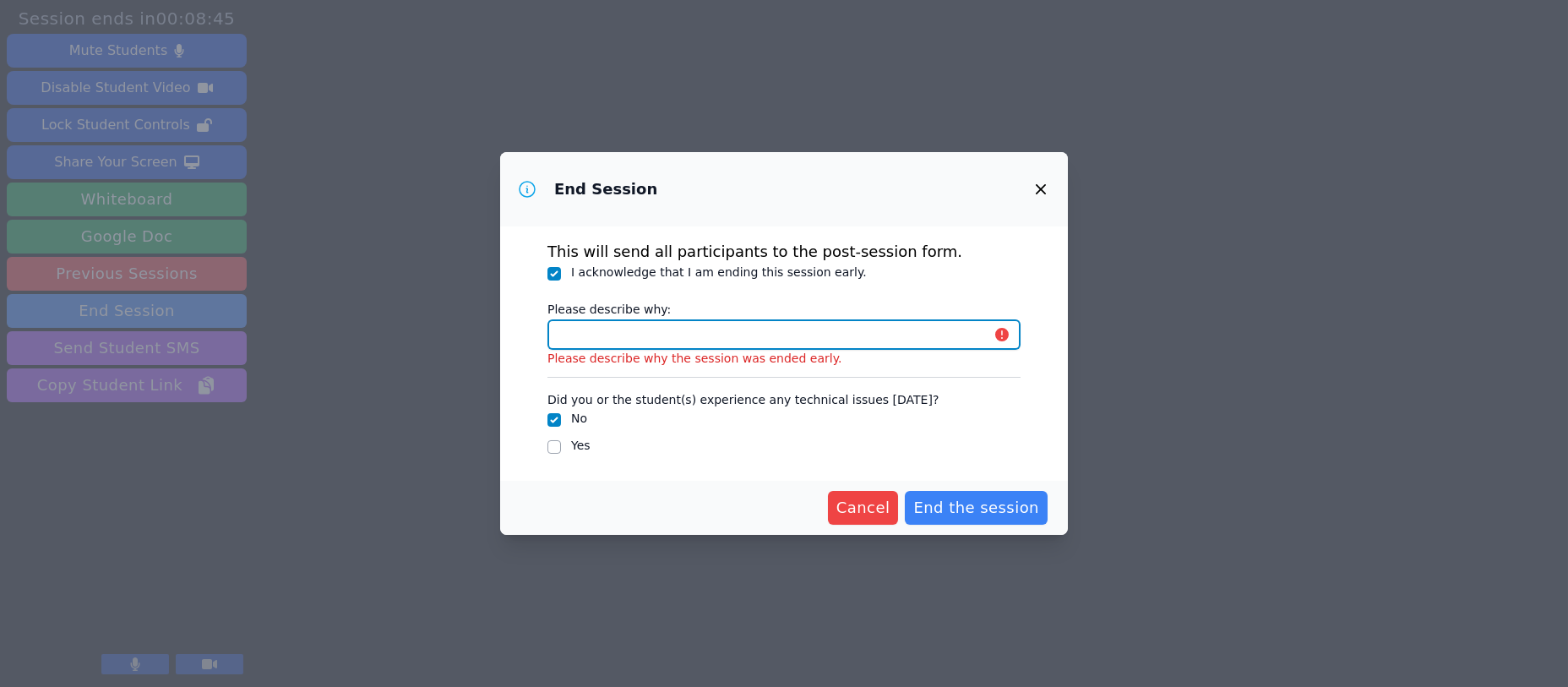
click at [616, 332] on input "Please describe why:" at bounding box center [784, 334] width 473 height 31
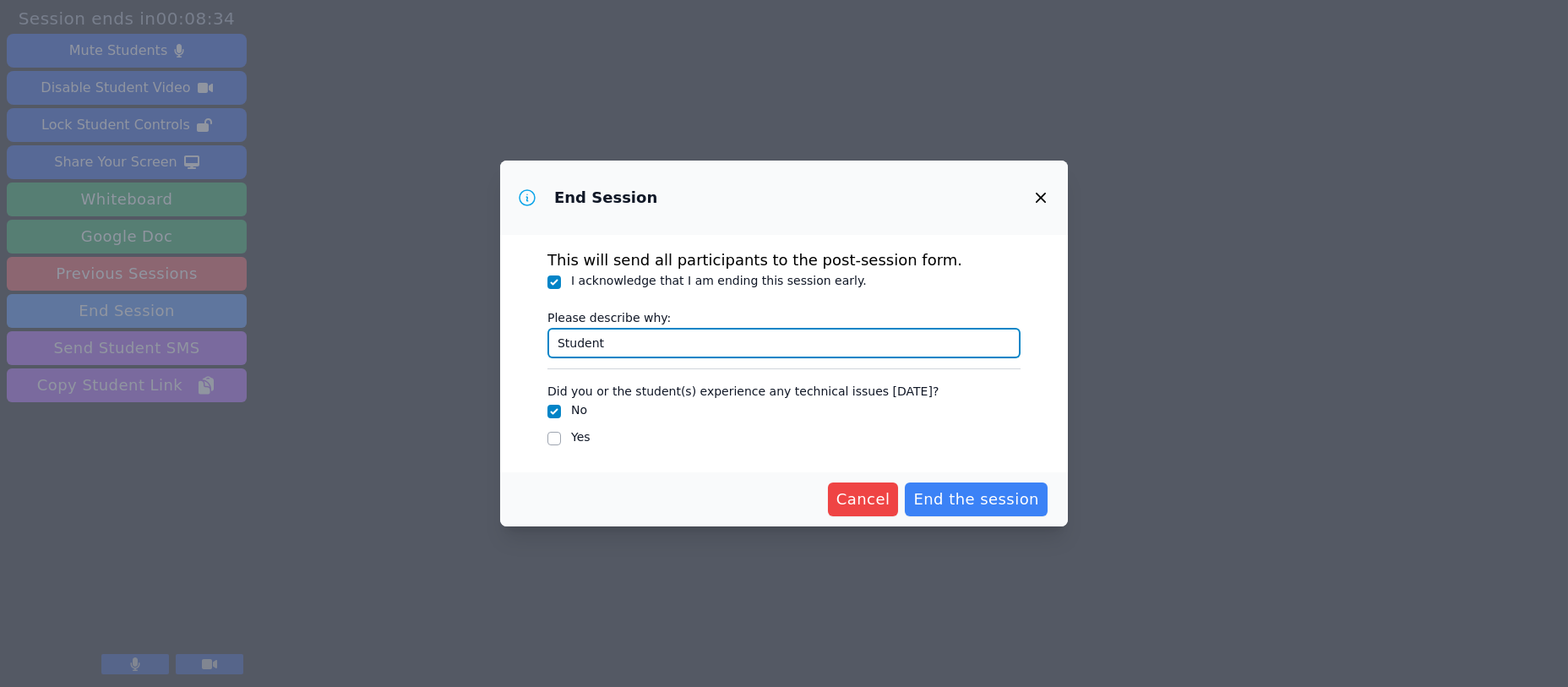
type input "student left, assignment completed."
drag, startPoint x: 954, startPoint y: 499, endPoint x: 664, endPoint y: 493, distance: 290.1
click at [686, 498] on div "Cancel End the session" at bounding box center [784, 499] width 528 height 33
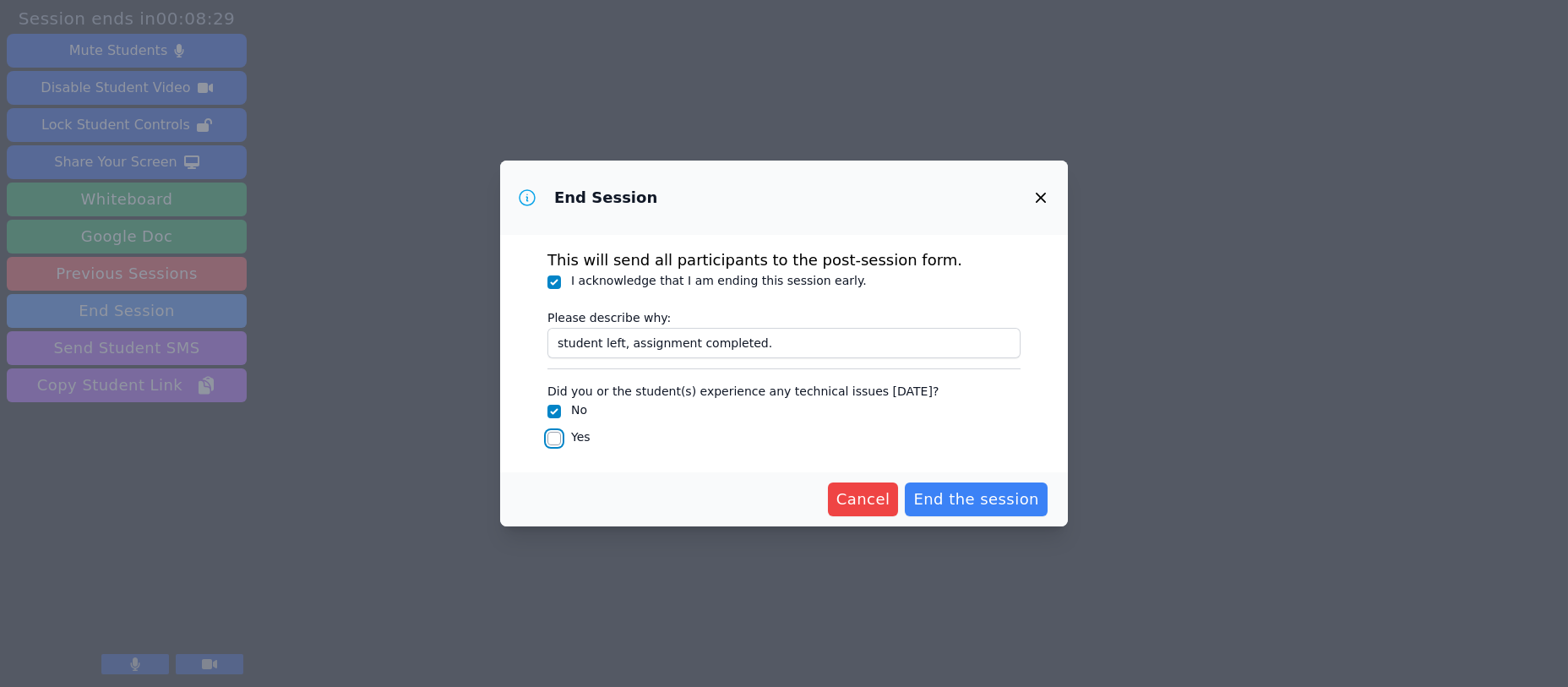
click at [551, 439] on input "Yes" at bounding box center [555, 439] width 13 height 13
checkbox input "true"
checkbox input "false"
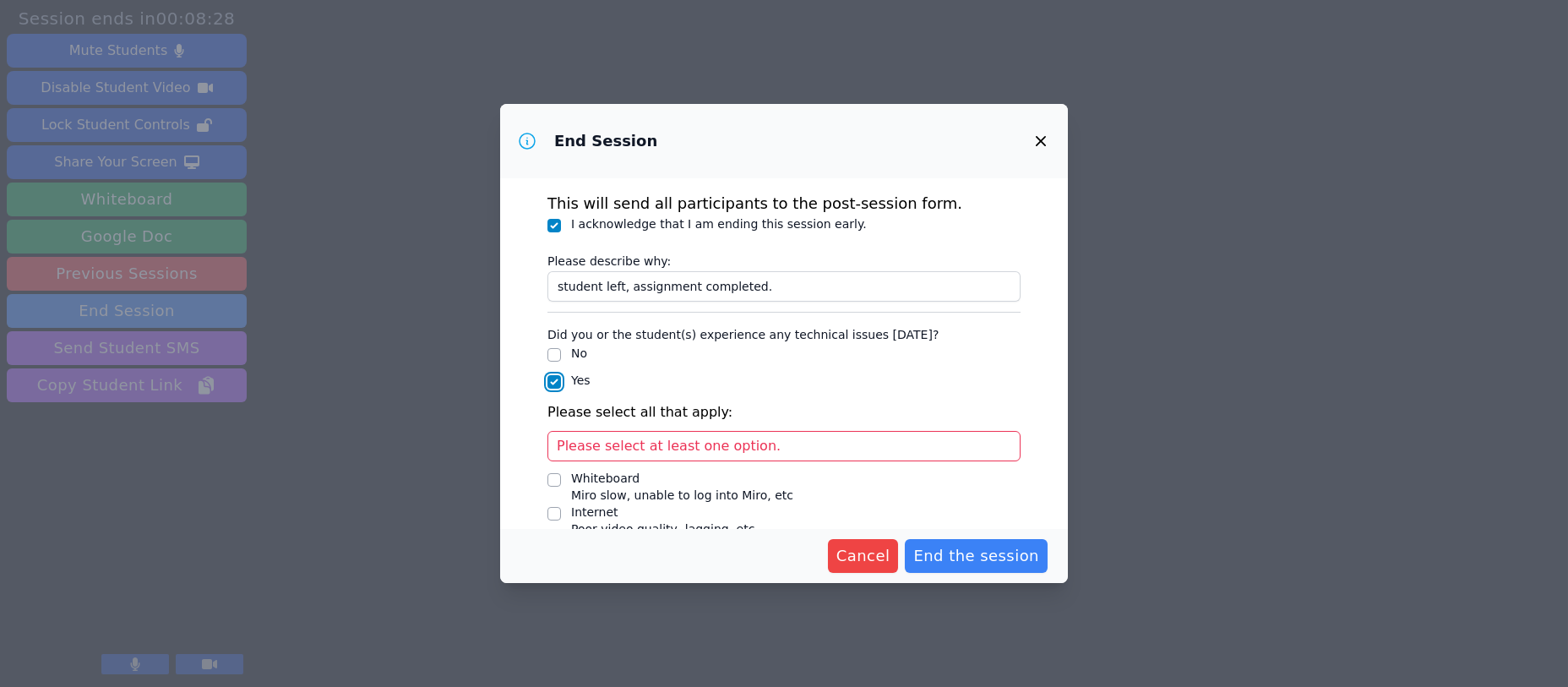
scroll to position [113, 0]
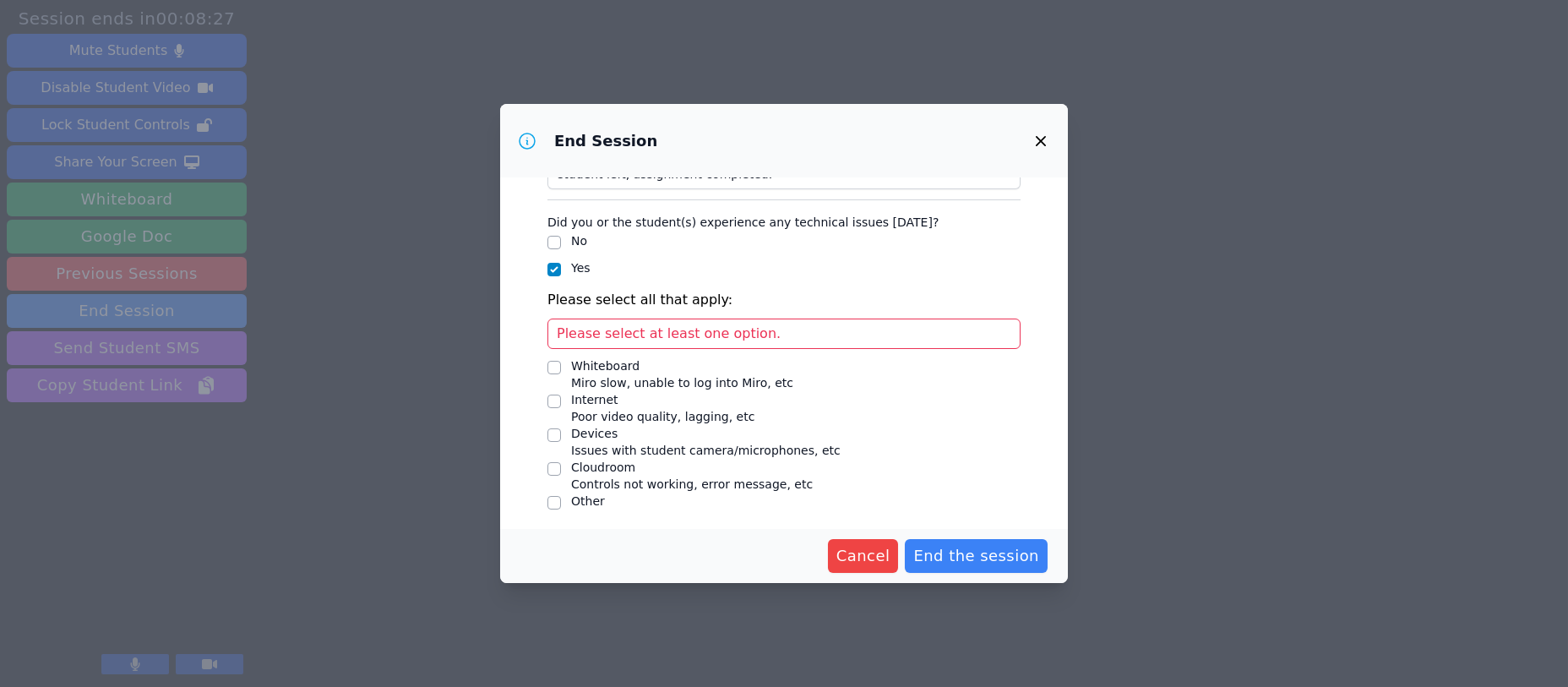
click at [590, 331] on span "Please select at least one option." at bounding box center [668, 333] width 224 height 16
click at [553, 397] on input "Internet Poor video quality, lagging, etc" at bounding box center [555, 401] width 13 height 13
checkbox input "true"
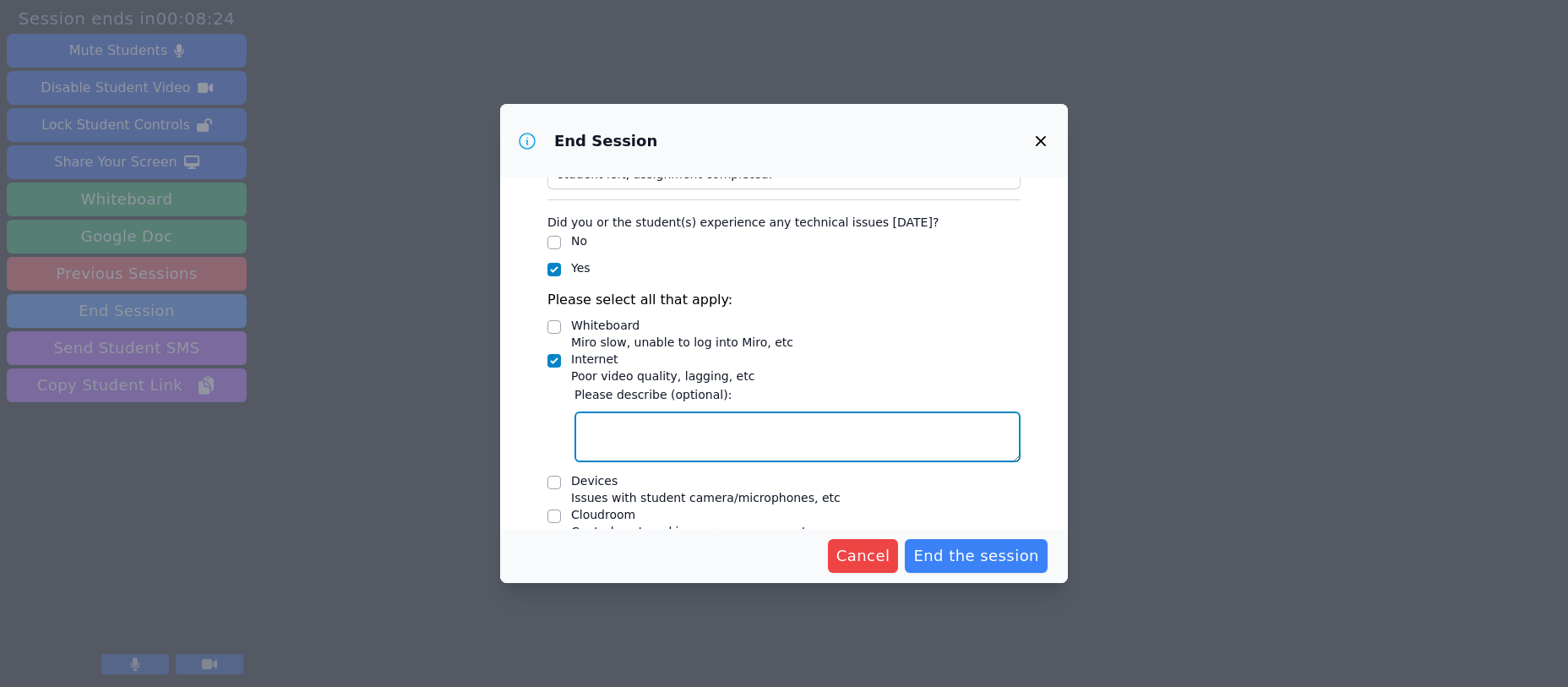
click at [596, 423] on textarea "Internet Poor video quality, lagging, etc" at bounding box center [797, 436] width 446 height 51
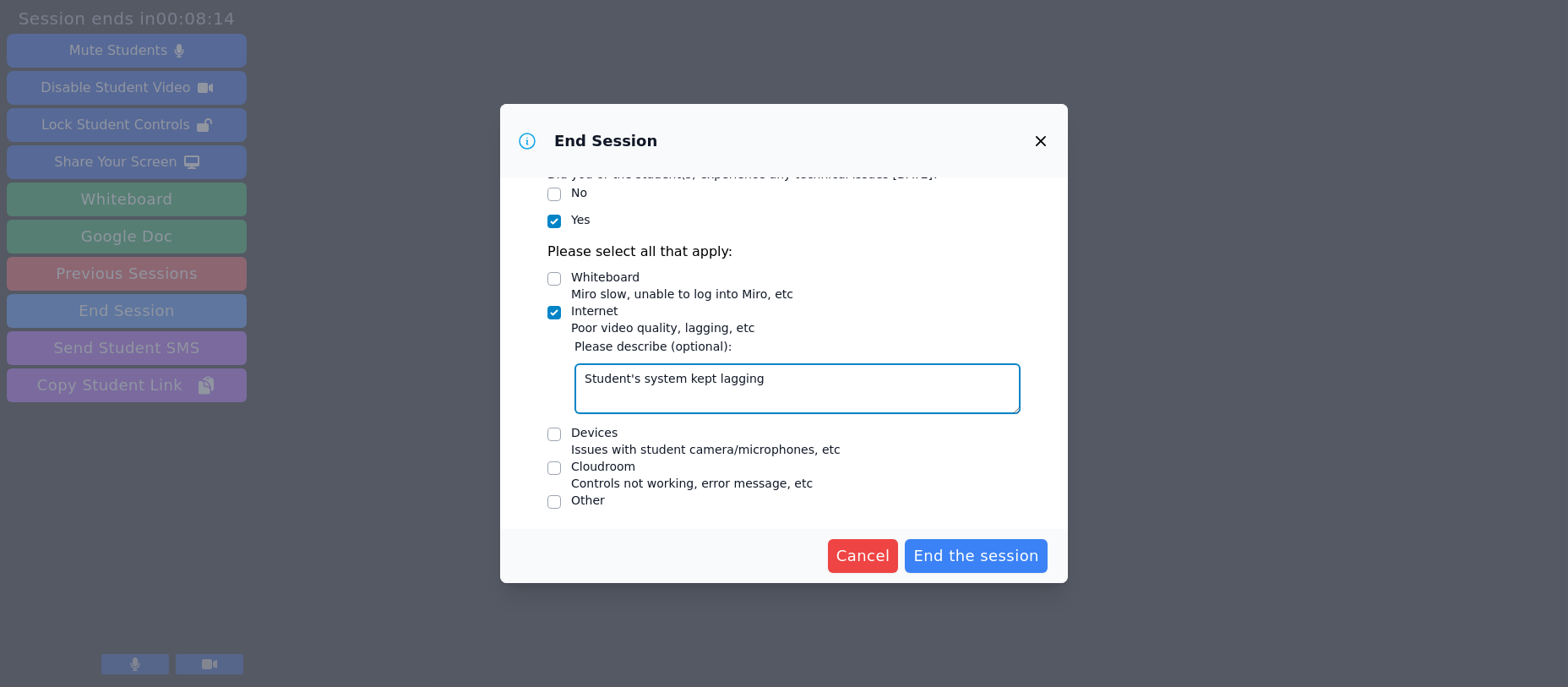
scroll to position [163, 0]
type textarea "Student's system kept lagging"
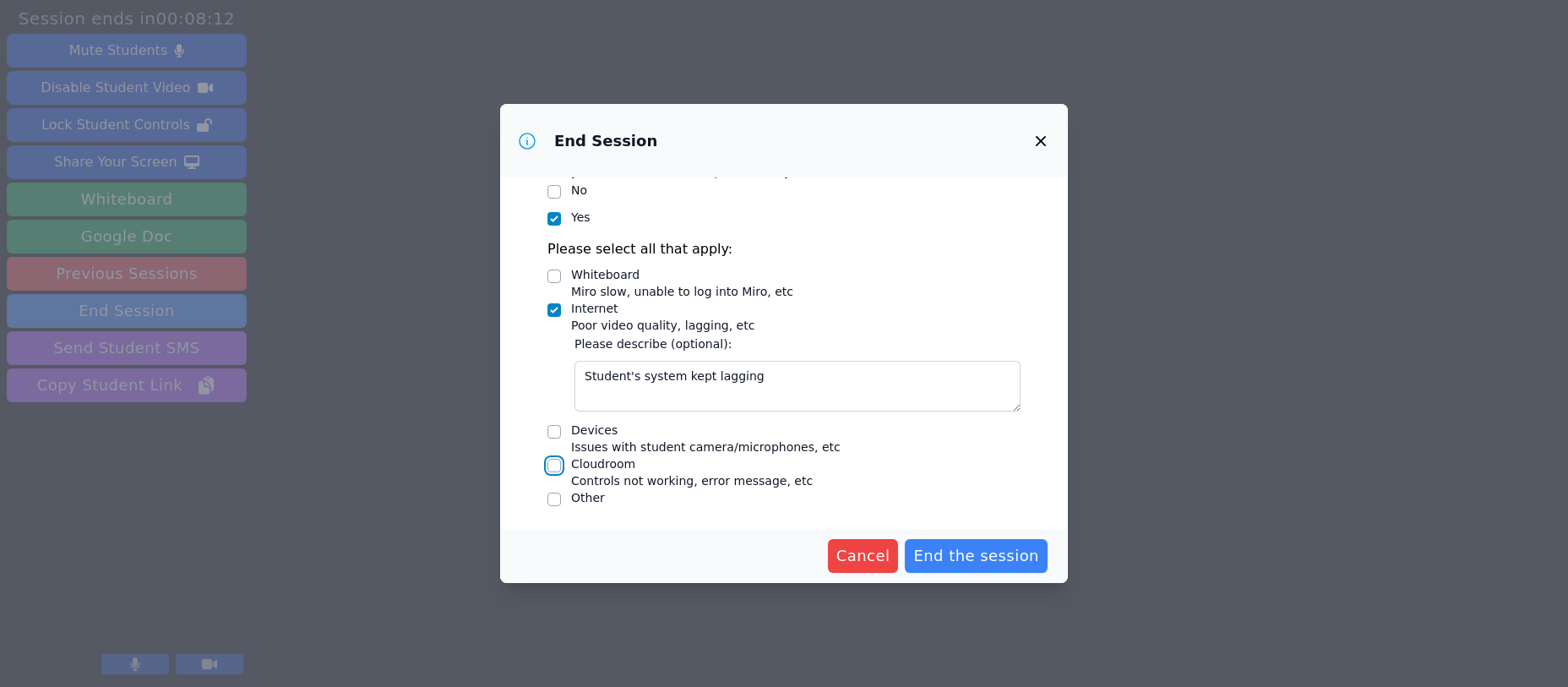
click at [553, 462] on input "Cloudroom Controls not working, error message, etc" at bounding box center [555, 465] width 13 height 13
checkbox input "true"
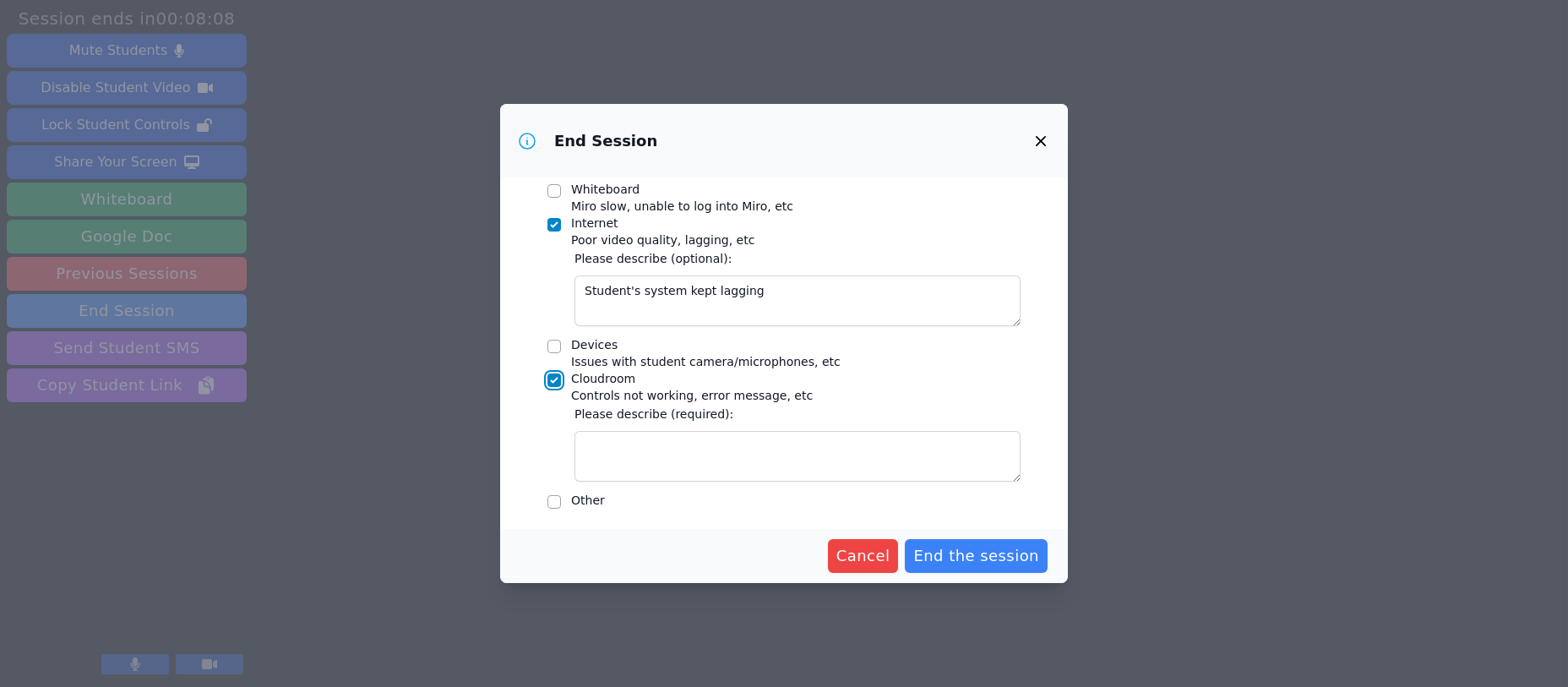
scroll to position [290, 0]
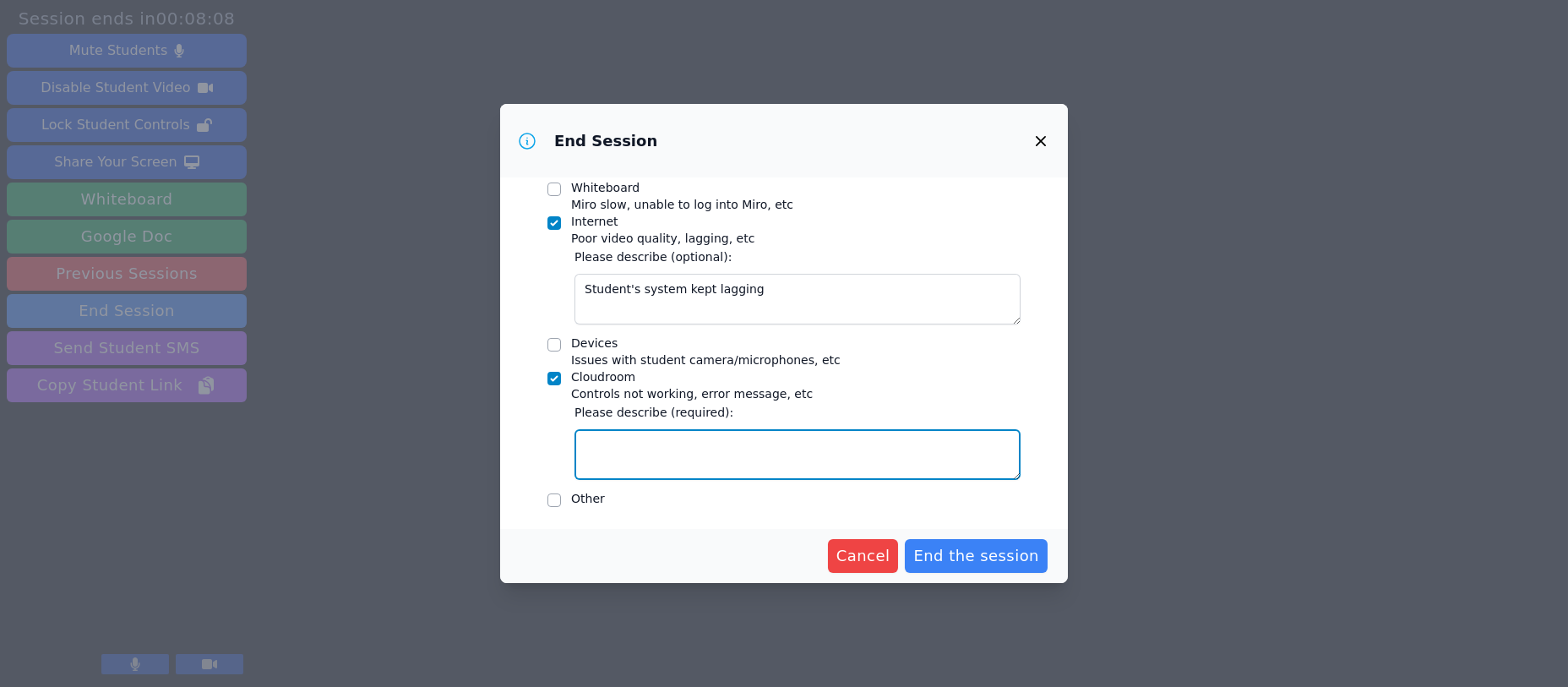
click at [596, 436] on textarea "Cloudroom Controls not working, error message, etc" at bounding box center [797, 454] width 446 height 51
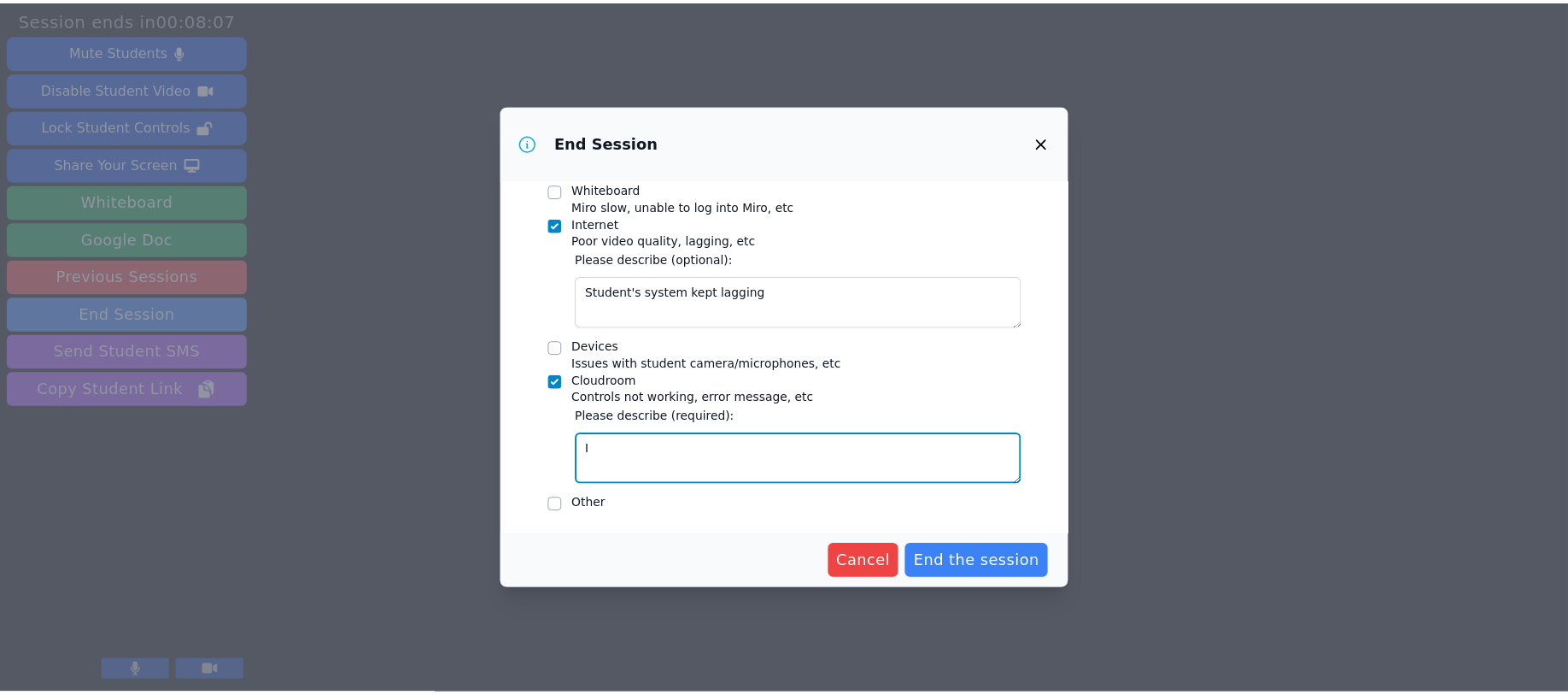
scroll to position [253, 0]
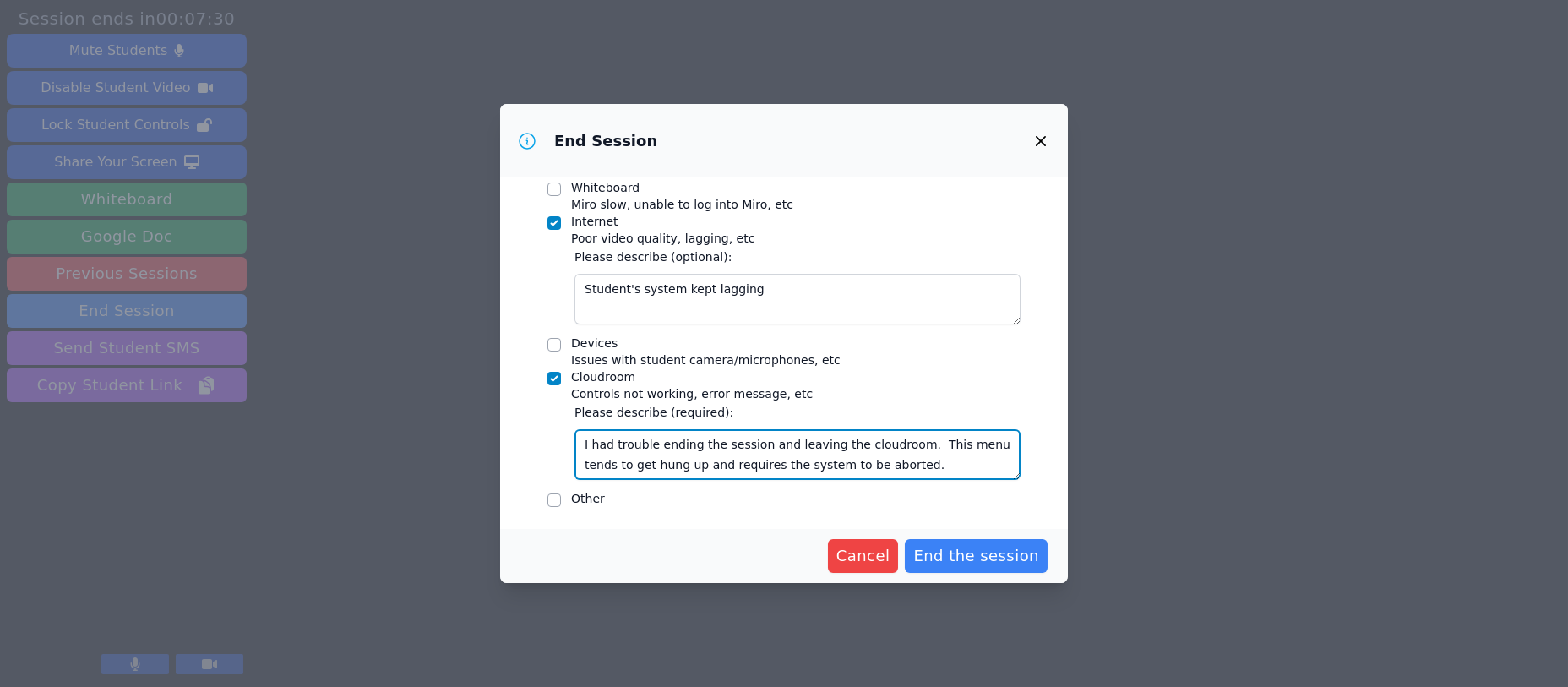
click at [867, 440] on textarea "I had trouble ending the session and leaving the cloudroom. This menu tends to …" at bounding box center [797, 454] width 446 height 51
type textarea "I had trouble ending the session and leaving the cloud room. This menu tends to…"
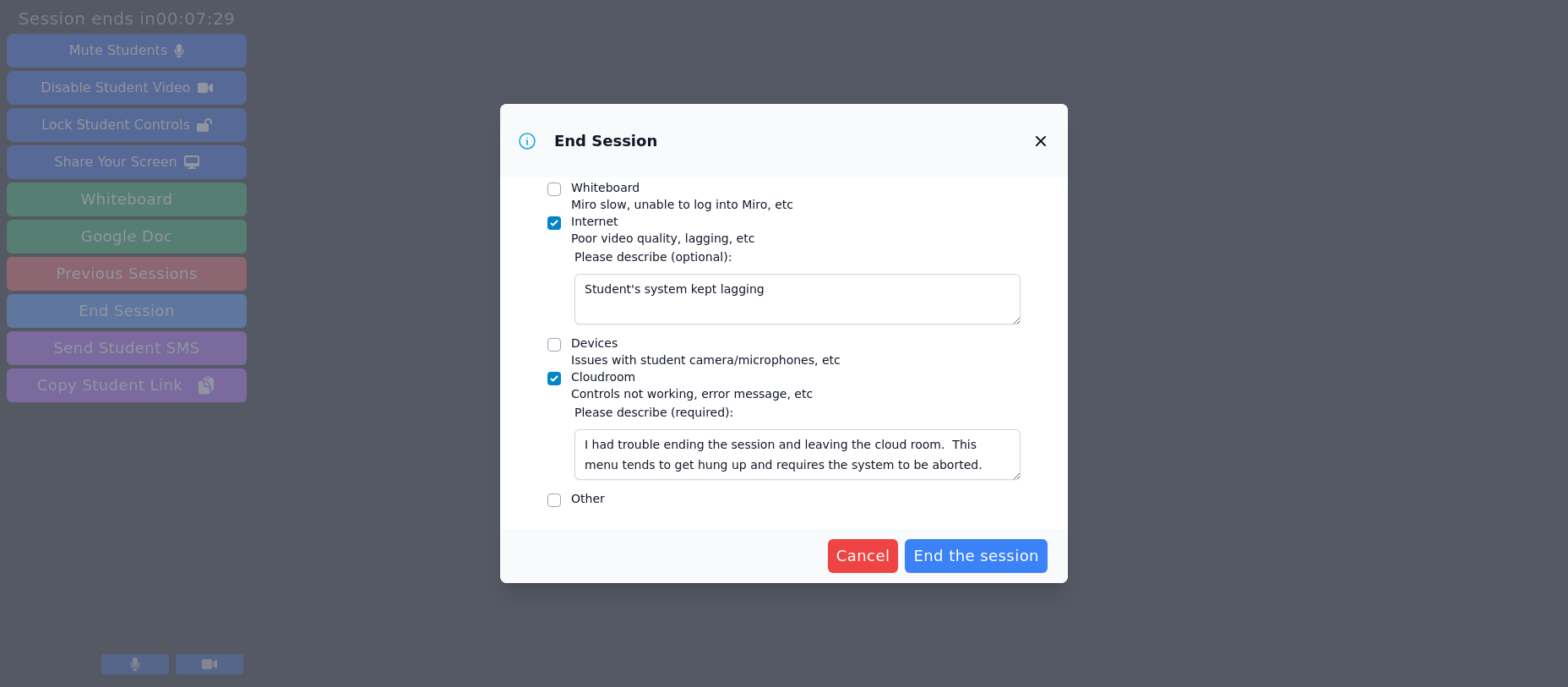
click at [949, 554] on span "End the session" at bounding box center [976, 555] width 126 height 24
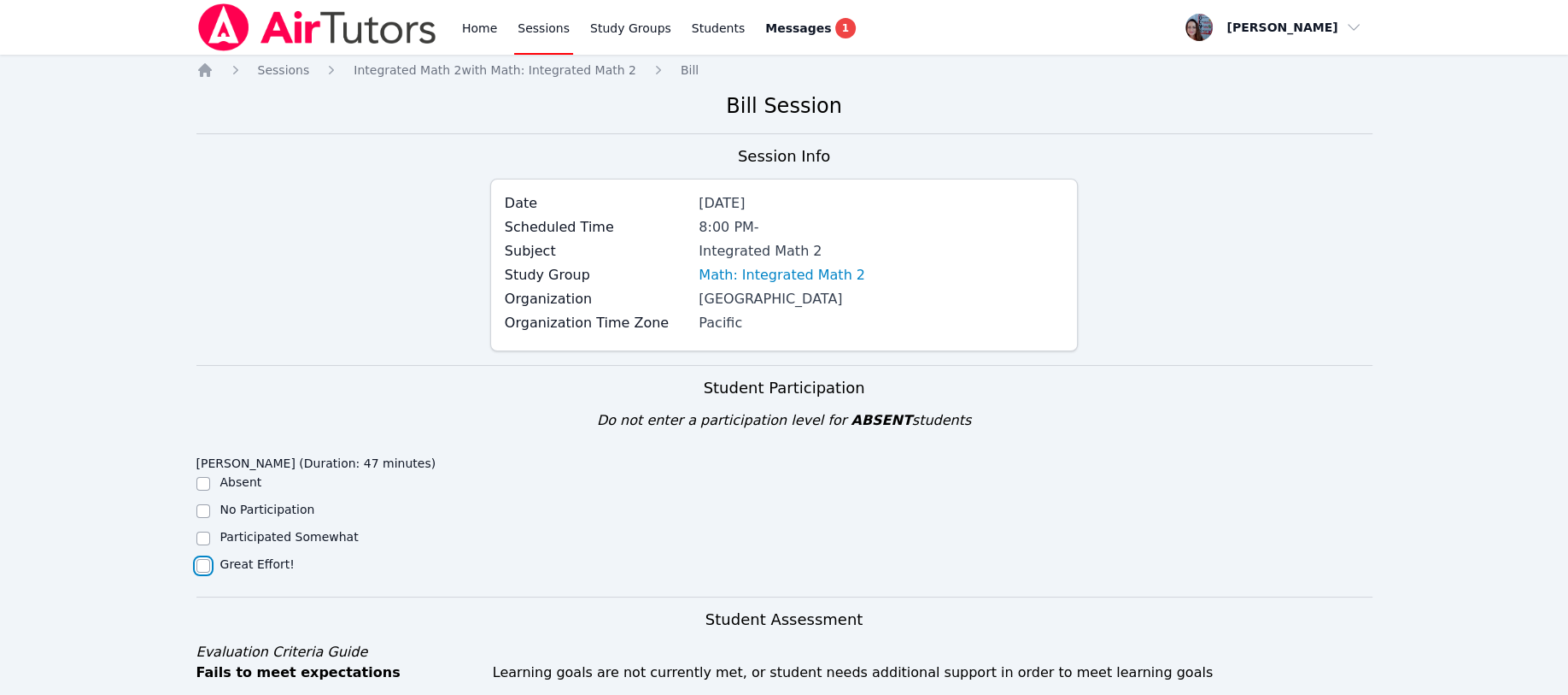
click at [202, 566] on input "Great Effort!" at bounding box center [203, 565] width 14 height 14
checkbox input "true"
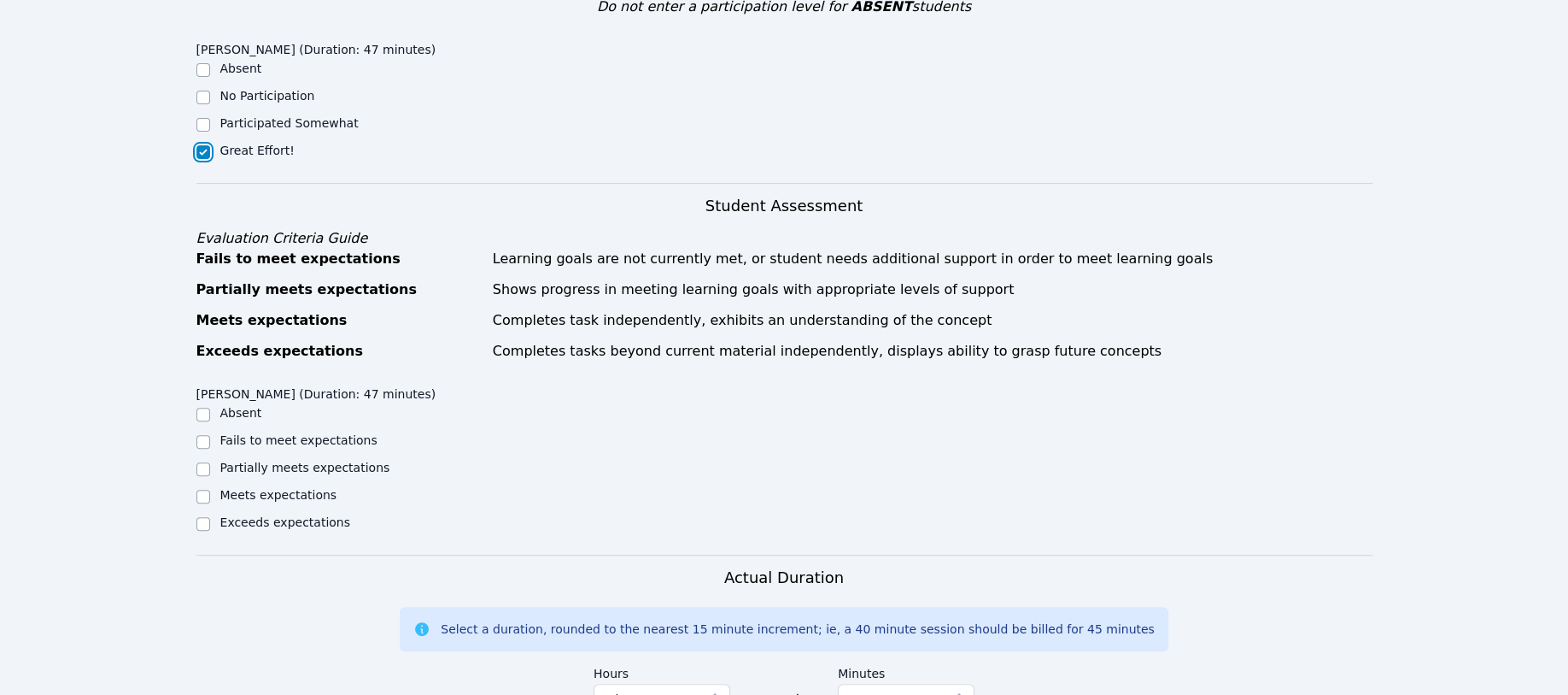
scroll to position [455, 0]
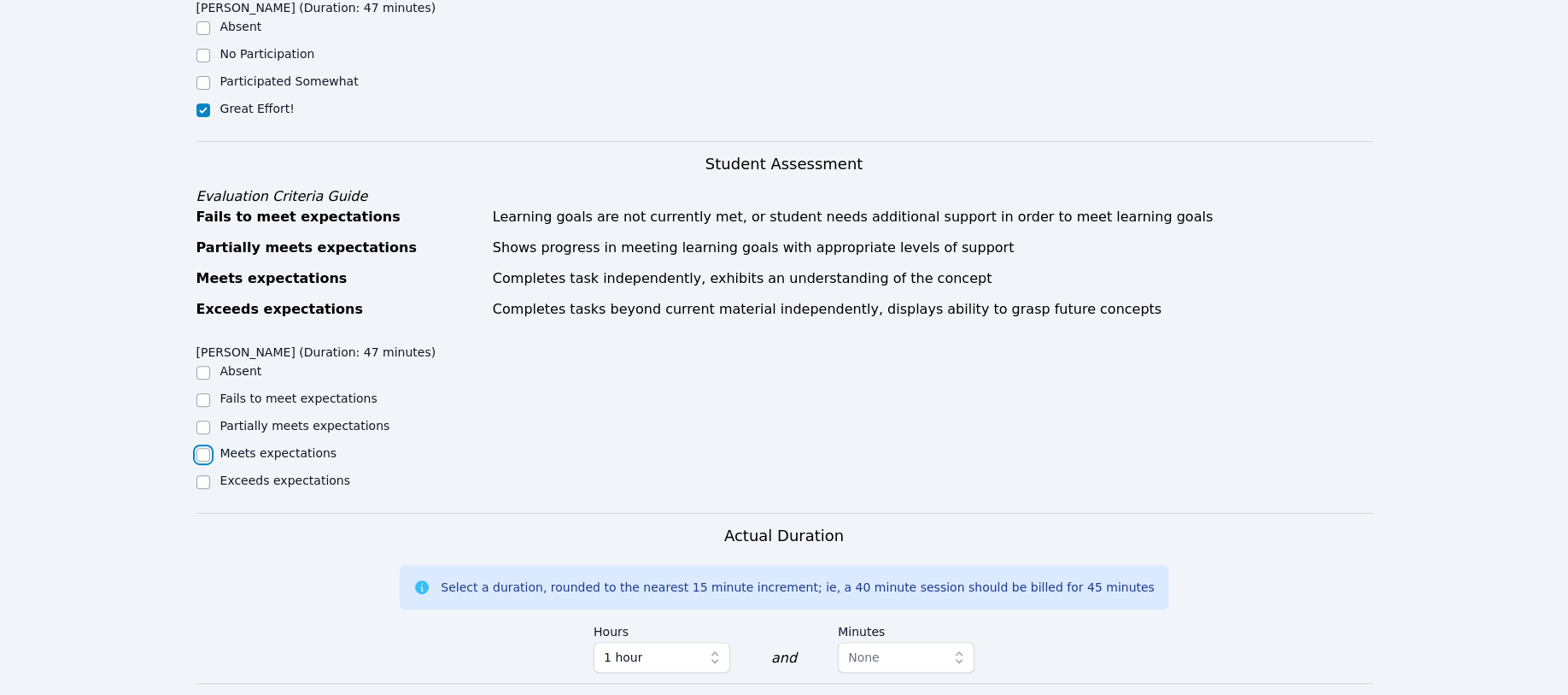
click at [196, 451] on input "Meets expectations" at bounding box center [203, 454] width 14 height 14
checkbox input "true"
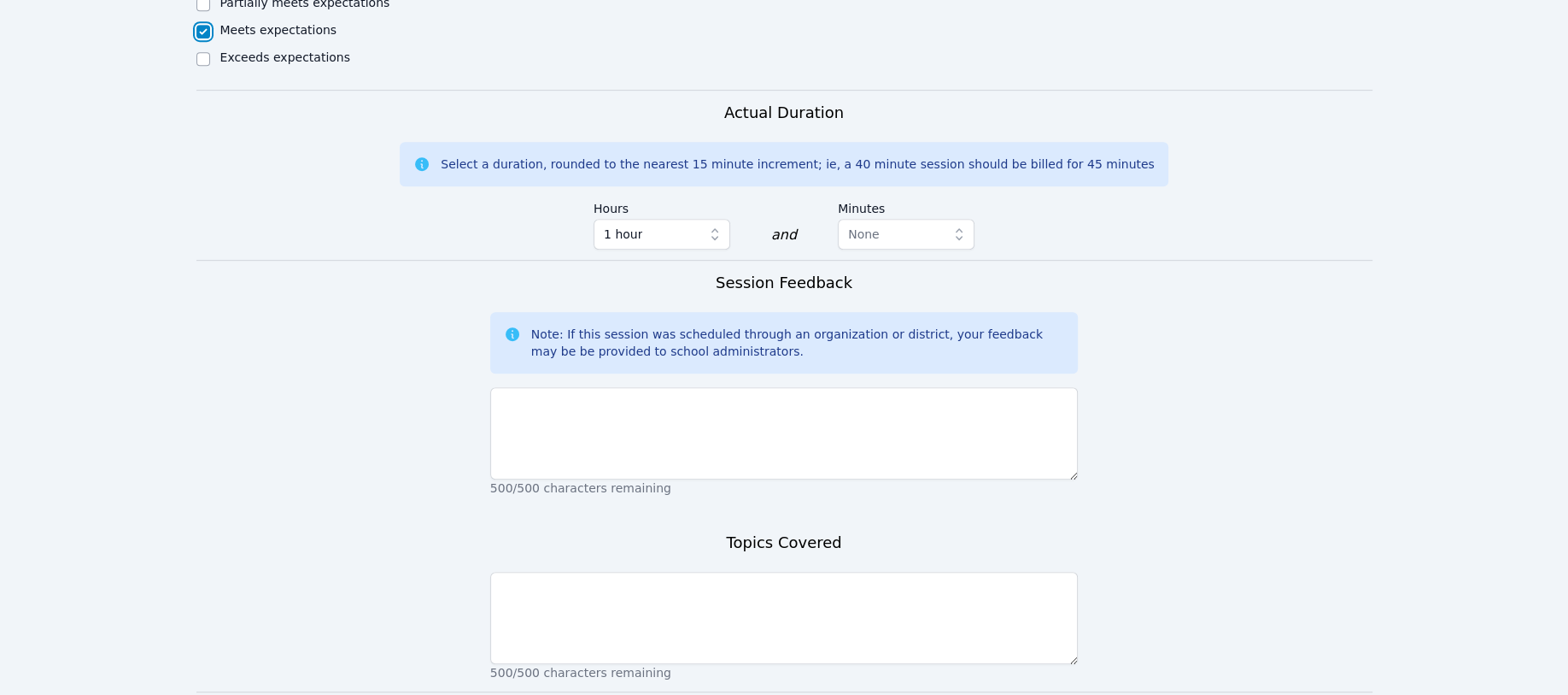
scroll to position [911, 0]
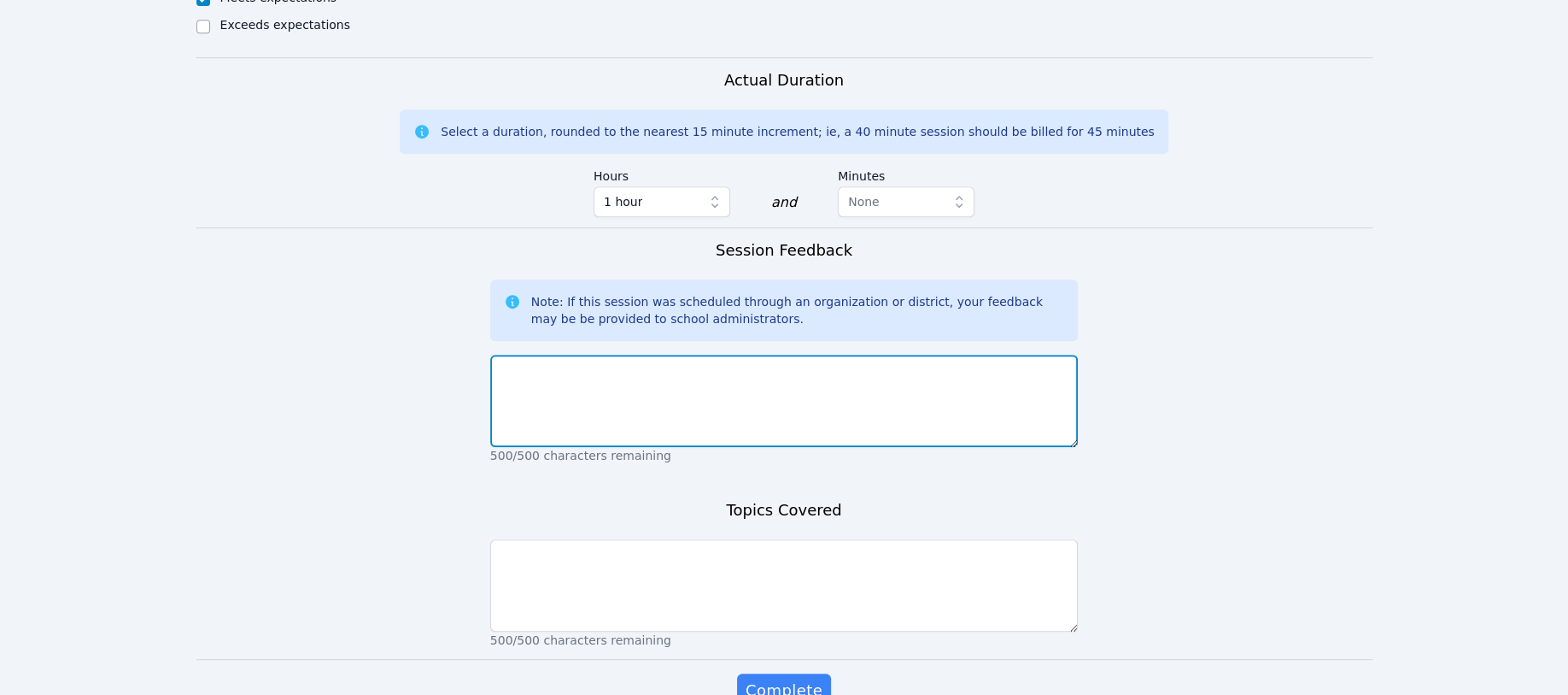
click at [503, 379] on textarea at bounding box center [784, 400] width 588 height 92
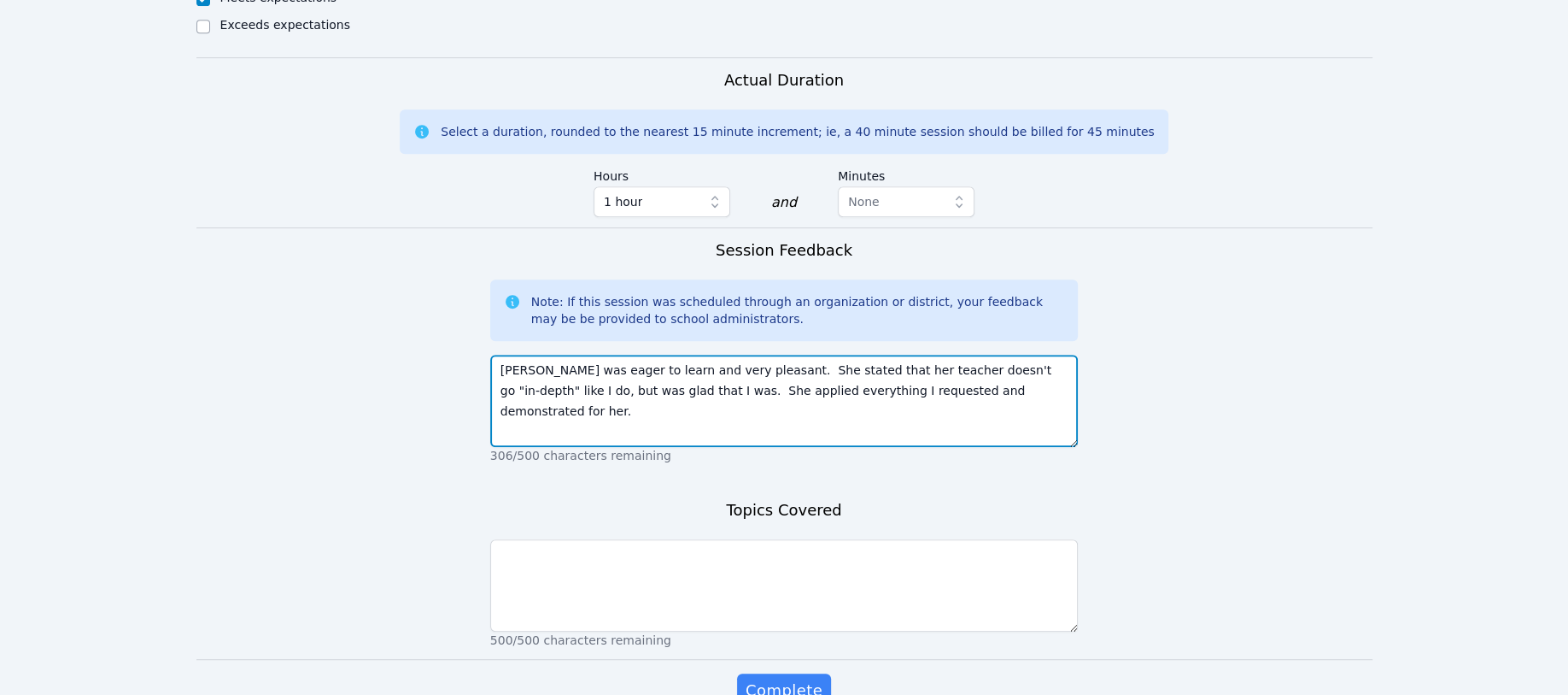
type textarea "Vanessa was eager to learn and very pleasant. She stated that her teacher doesn…"
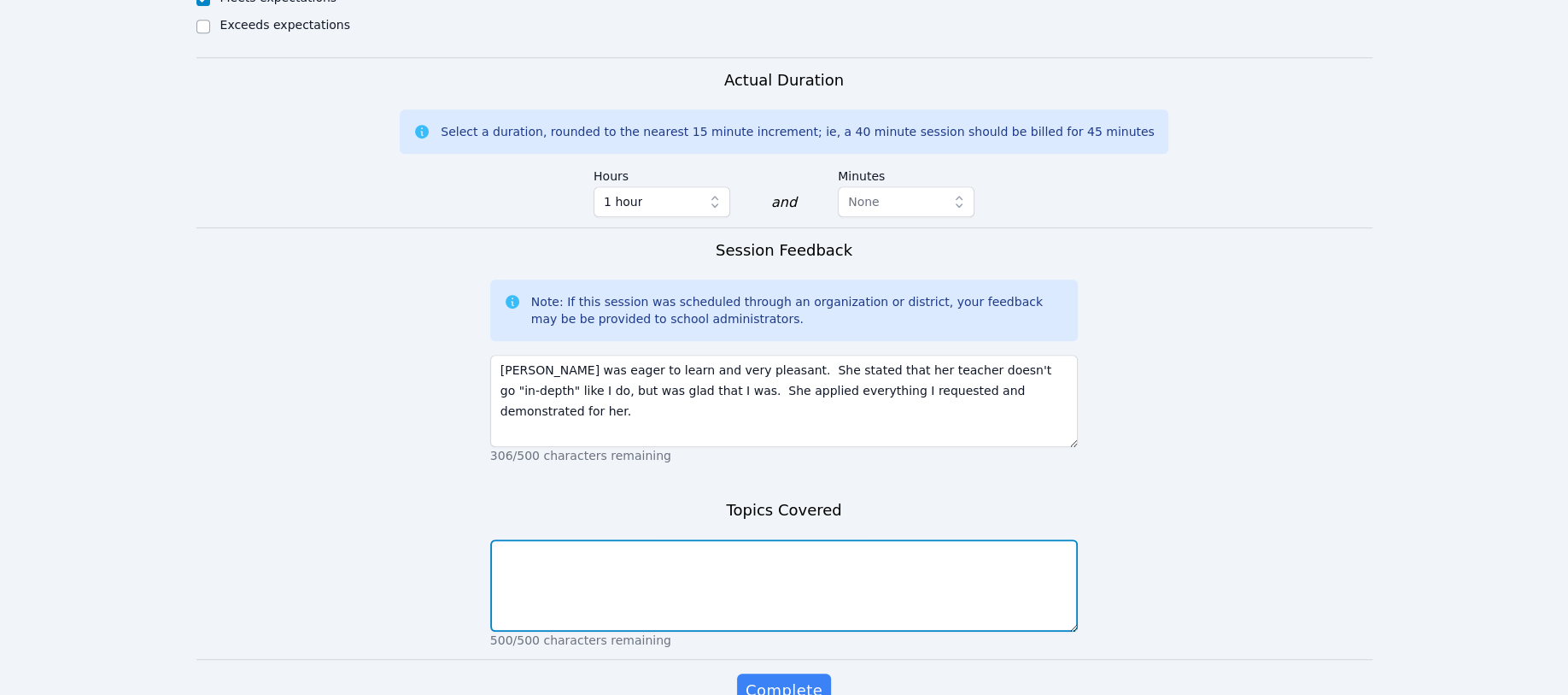
click at [504, 549] on textarea at bounding box center [784, 585] width 588 height 92
click at [657, 556] on textarea "factoring polynomials, symplifying, and writing in standard form." at bounding box center [784, 585] width 588 height 92
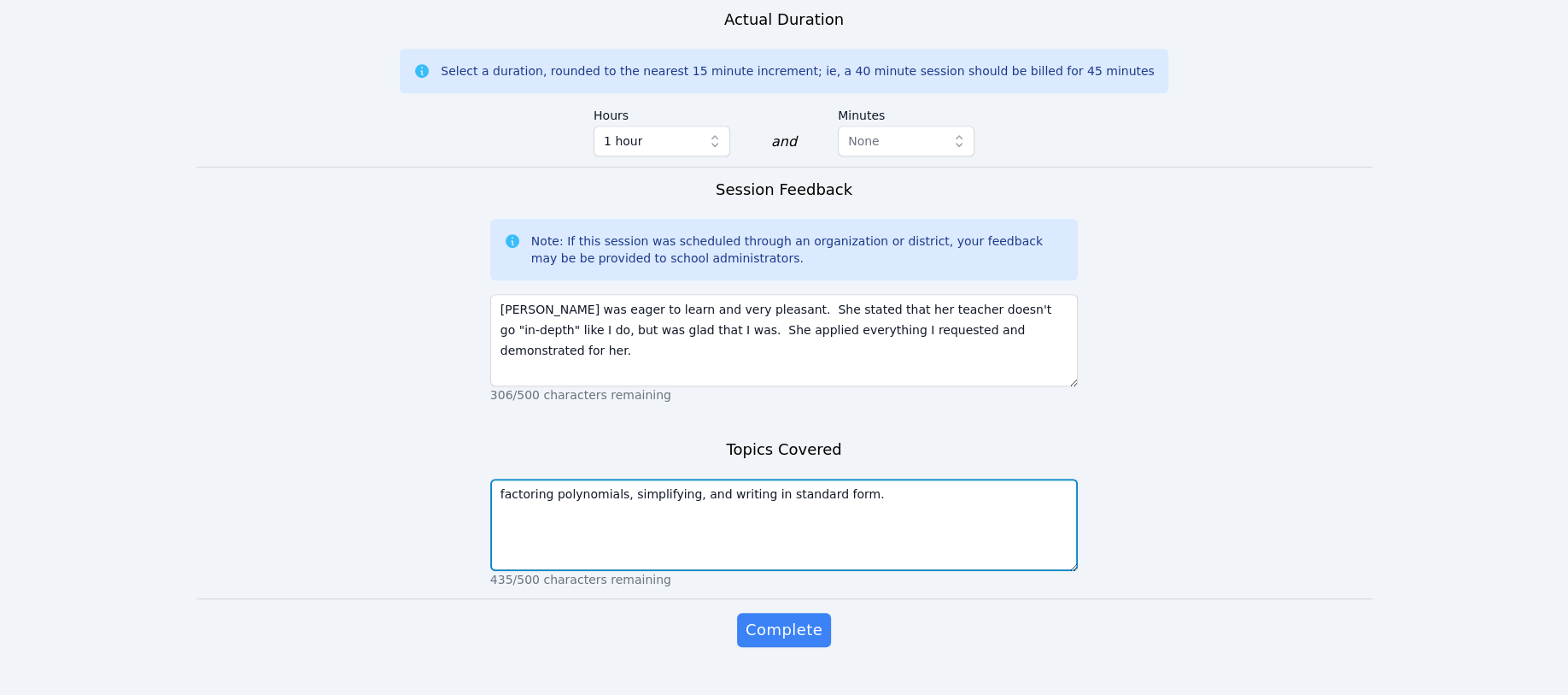
scroll to position [1004, 0]
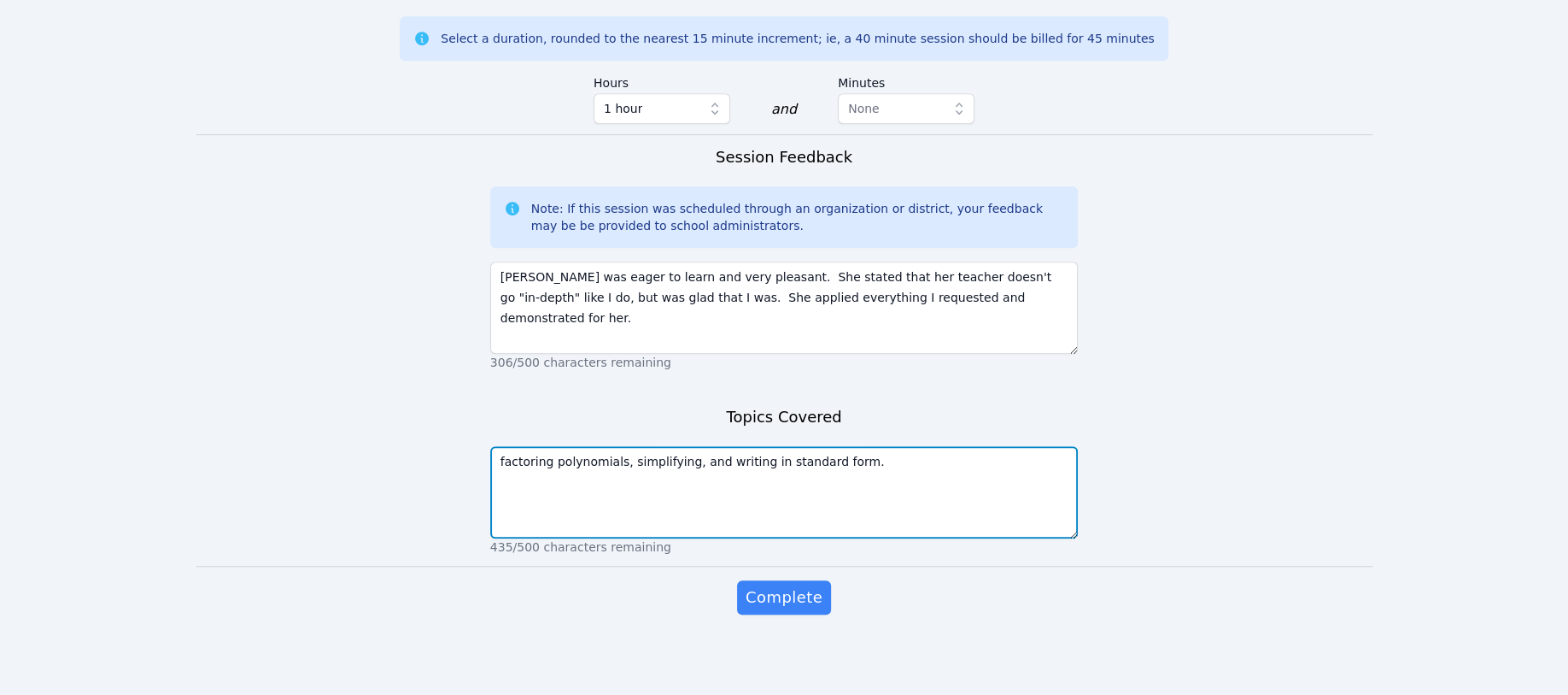
type textarea "factoring polynomials, simplifying, and writing in standard form."
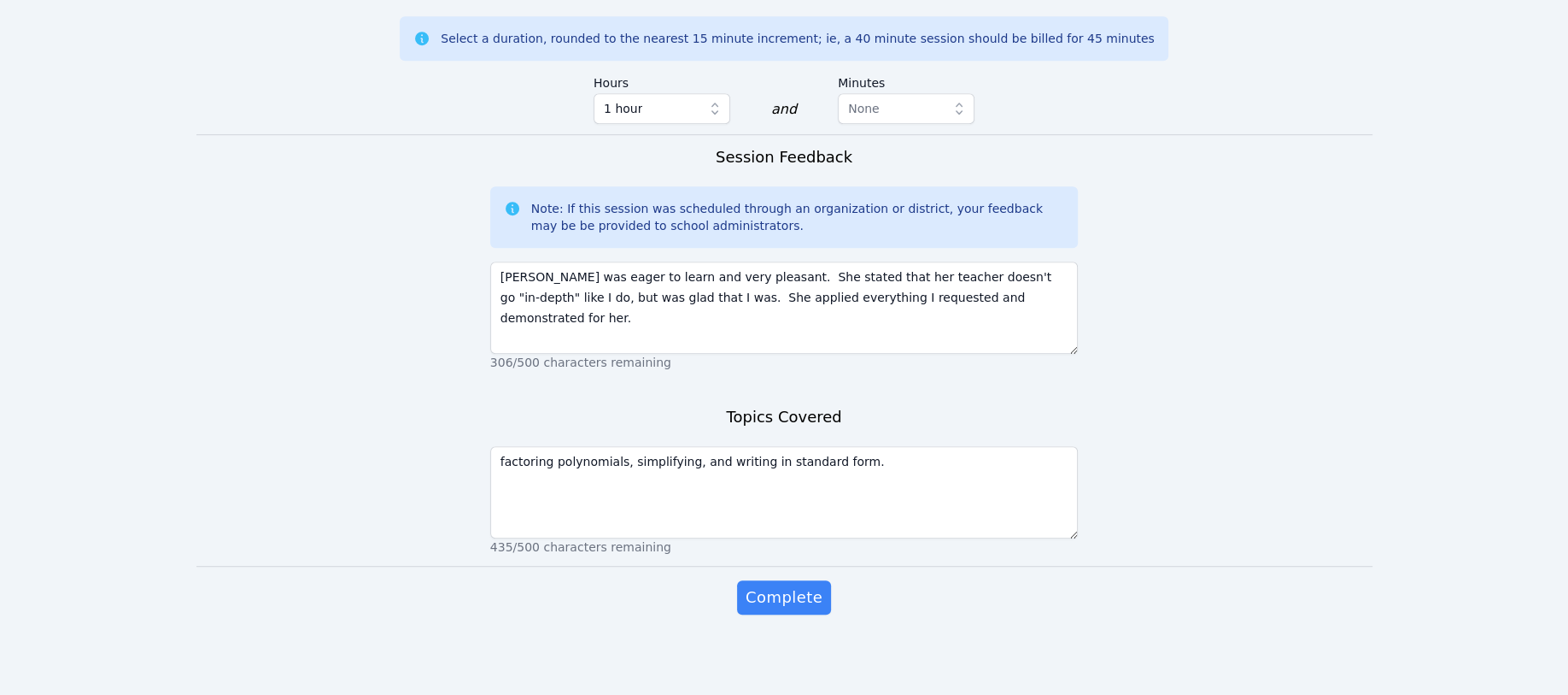
click at [776, 593] on span "Complete" at bounding box center [784, 596] width 77 height 24
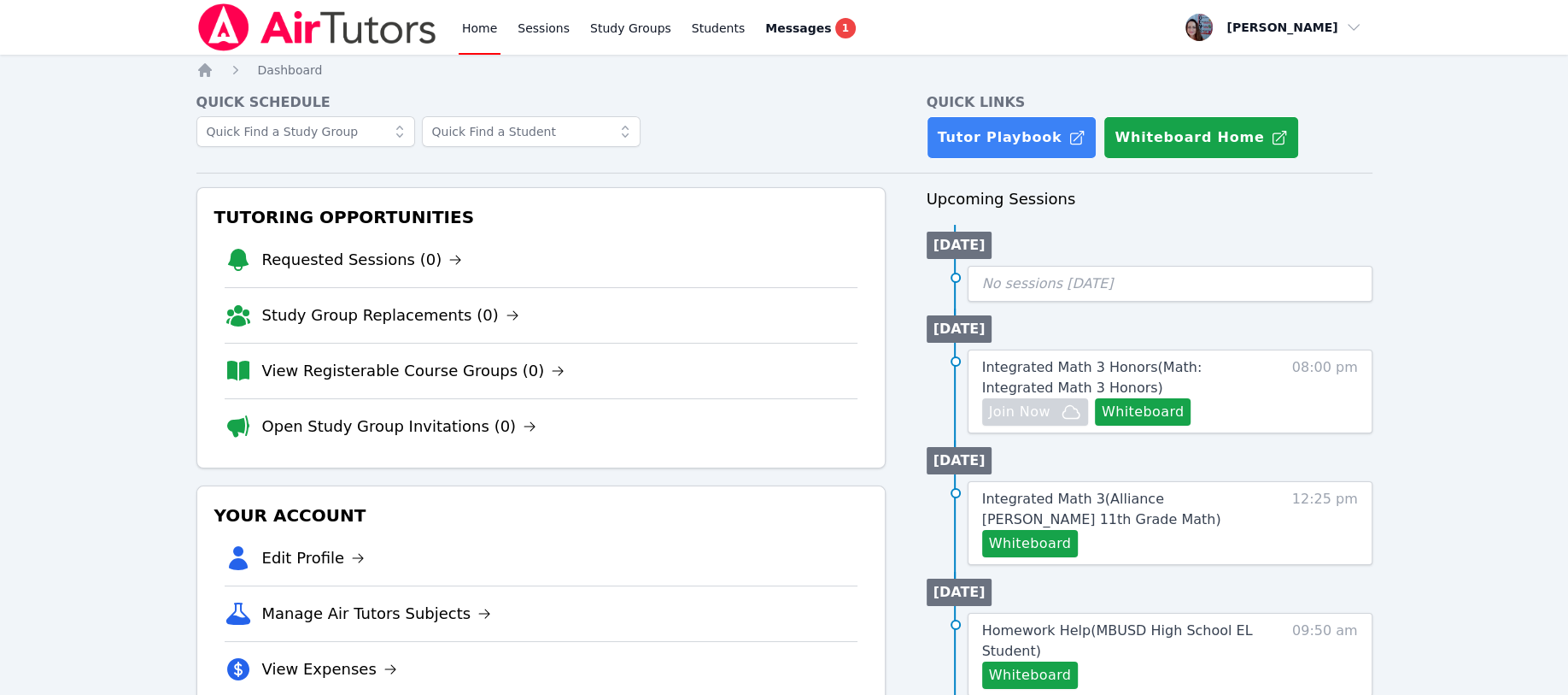
click at [835, 19] on span "1" at bounding box center [844, 28] width 20 height 20
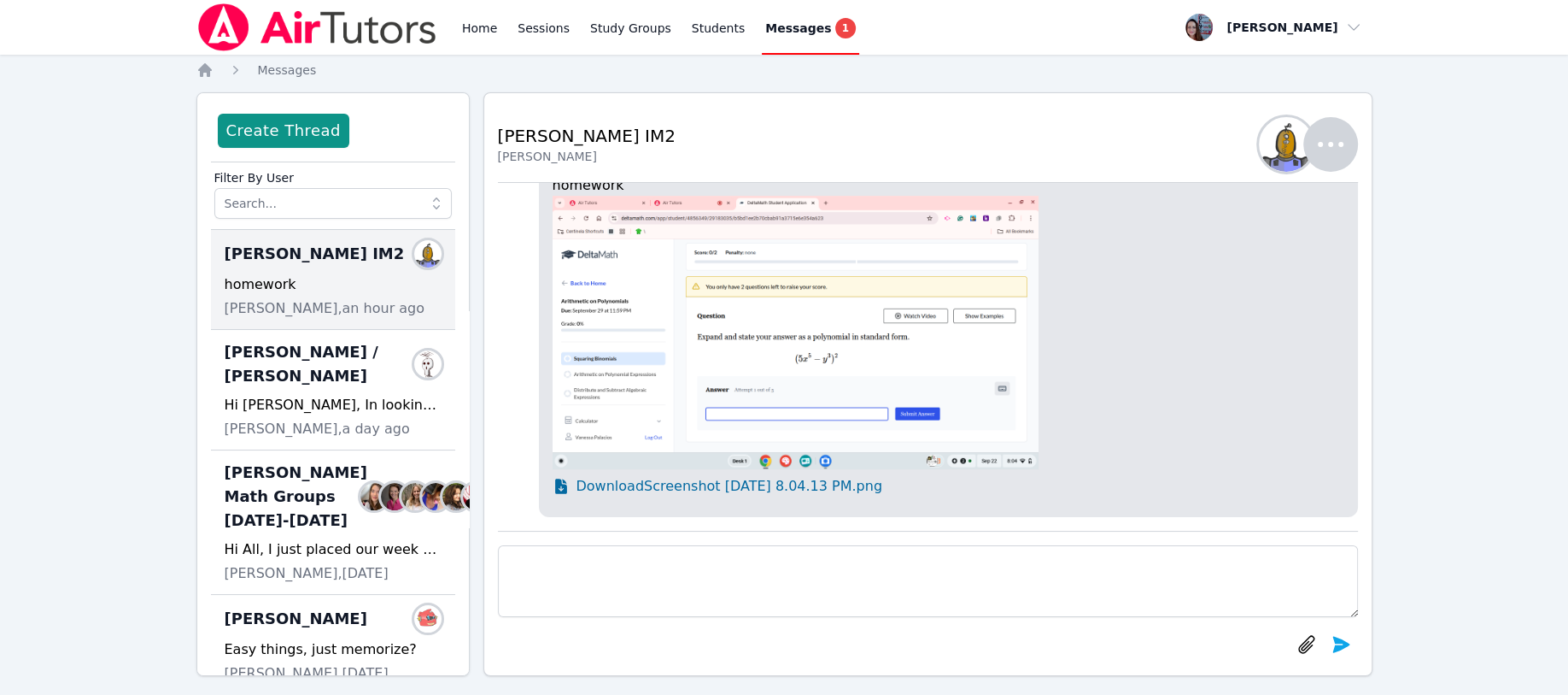
click at [524, 565] on textarea at bounding box center [927, 581] width 860 height 72
click at [303, 370] on div "Joyce Law / Leah Hoff Members Hi Leah, In looking at the exit slip. It seems li…" at bounding box center [332, 390] width 244 height 121
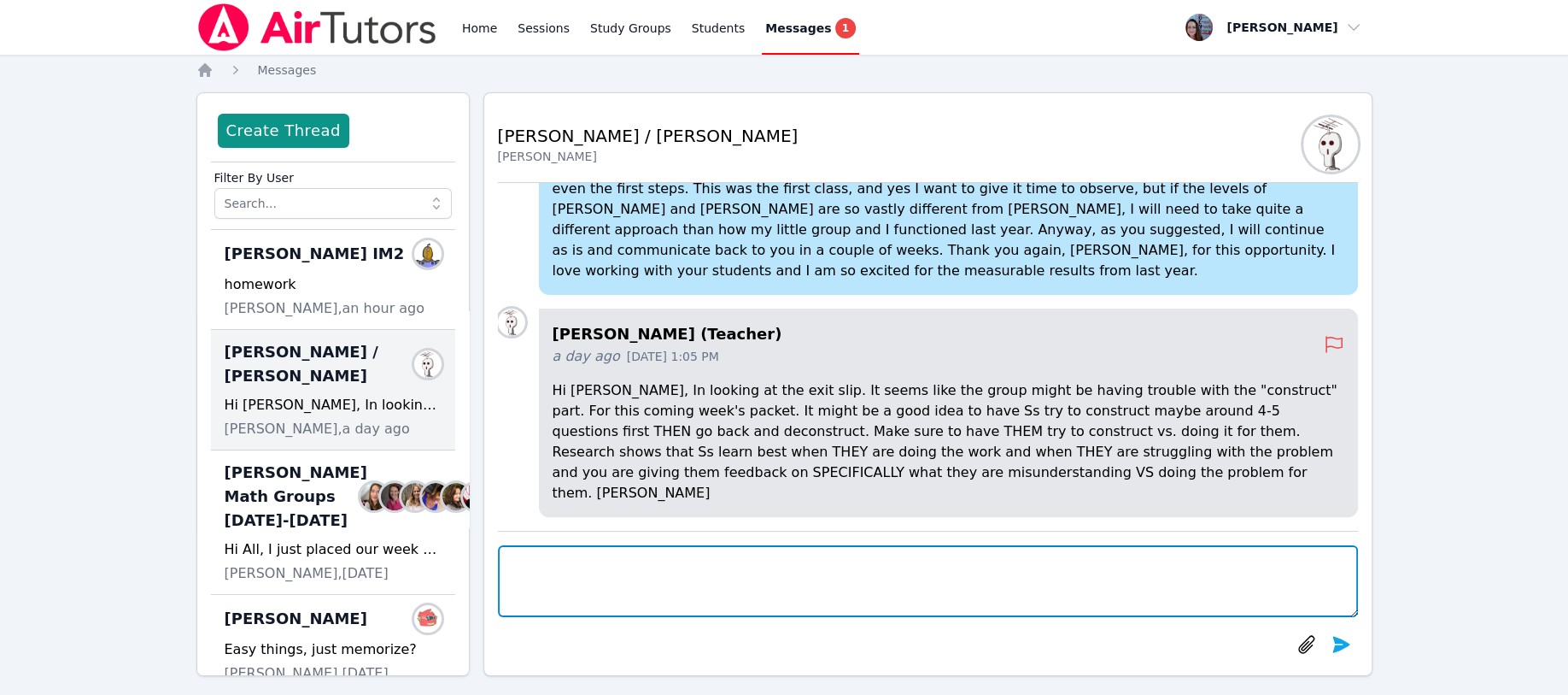
click at [504, 548] on textarea at bounding box center [927, 581] width 860 height 72
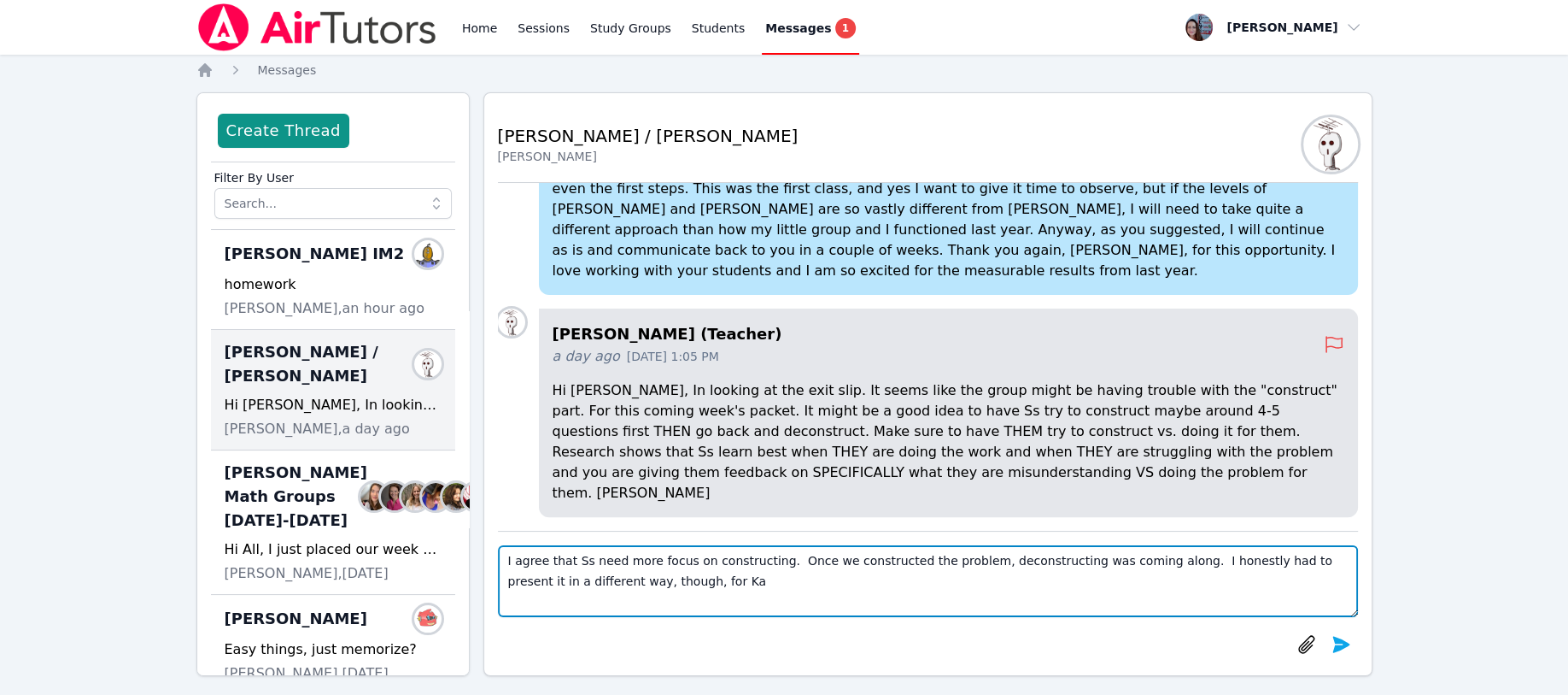
click at [677, 582] on textarea "I agree that Ss need more focus on constructing. Once we constructed the proble…" at bounding box center [927, 581] width 860 height 72
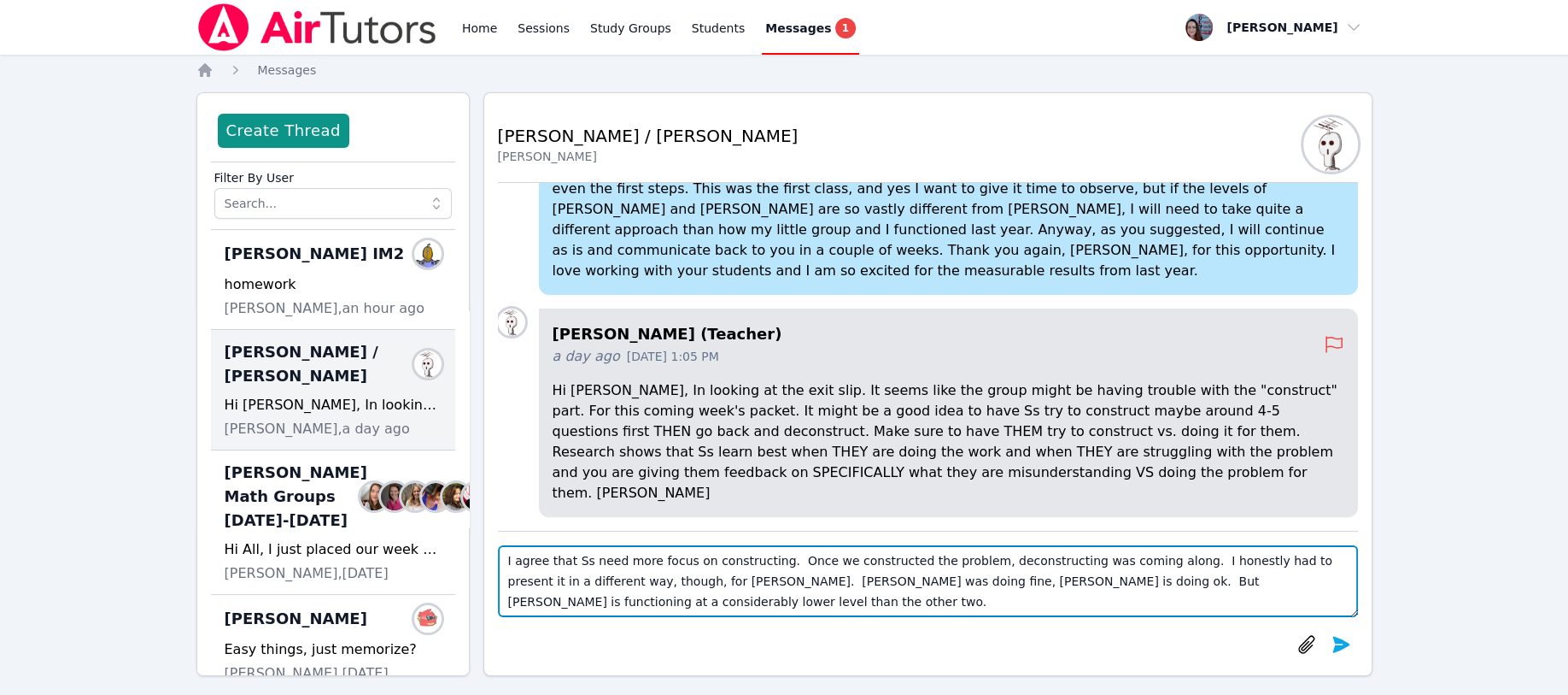
type textarea "I agree that Ss need more focus on constructing. Once we constructed the proble…"
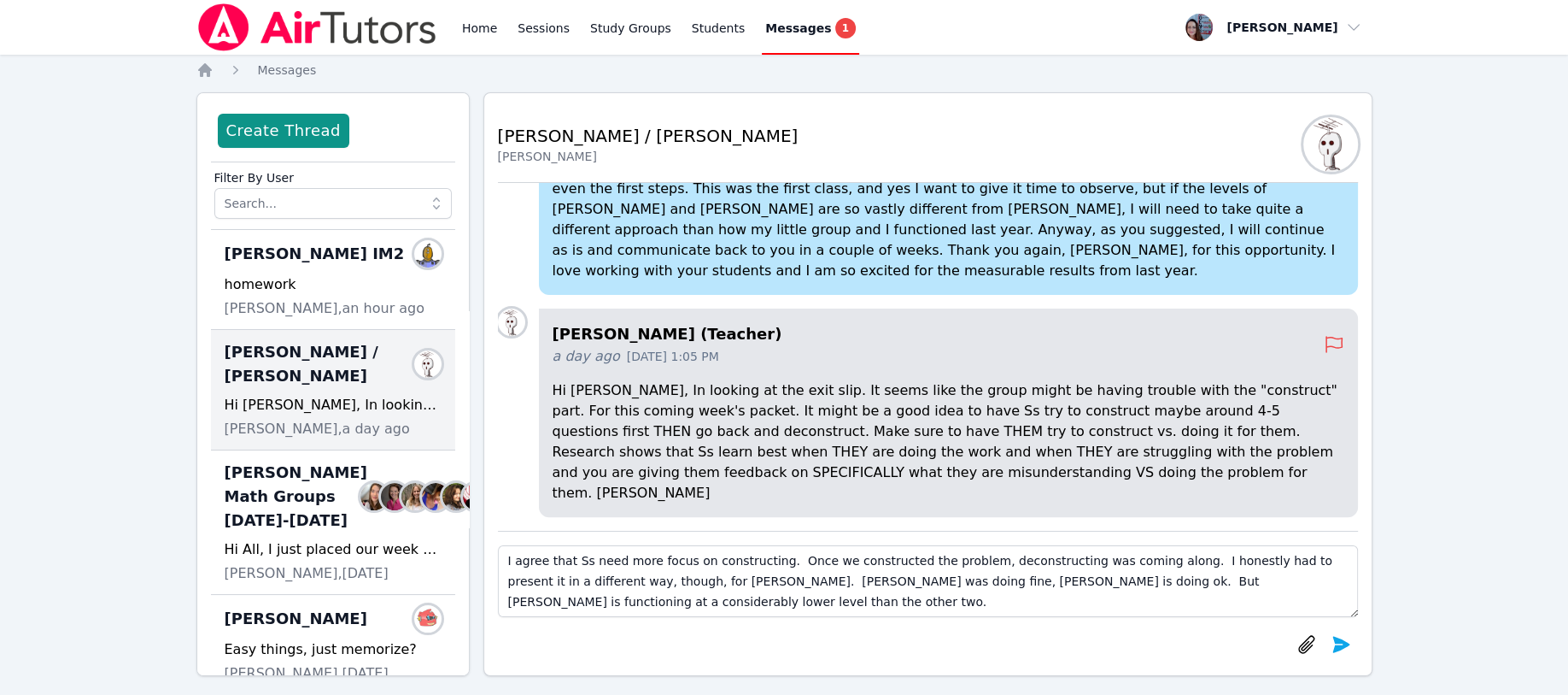
click at [1335, 636] on icon "submit" at bounding box center [1341, 644] width 17 height 16
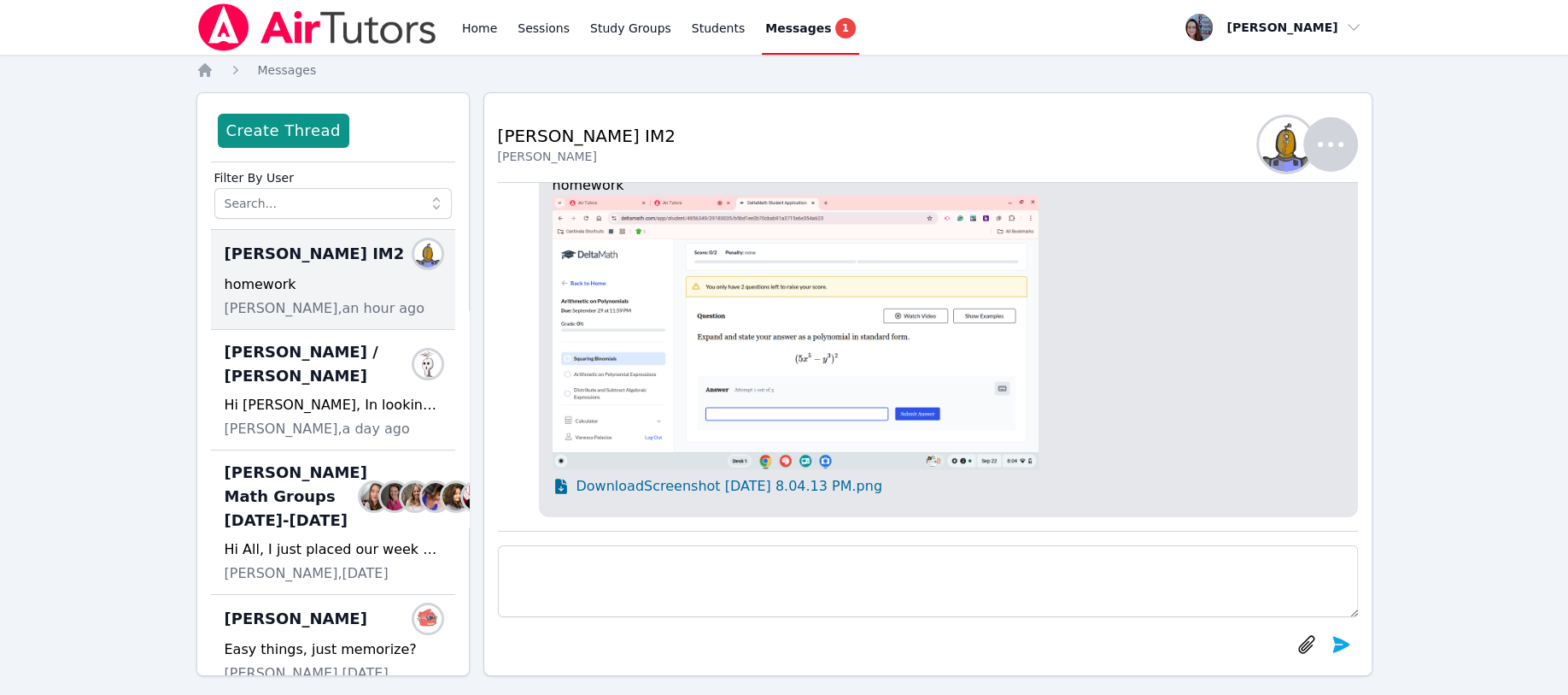
click at [614, 32] on link "Study Groups" at bounding box center [630, 27] width 88 height 55
